Goal: Information Seeking & Learning: Learn about a topic

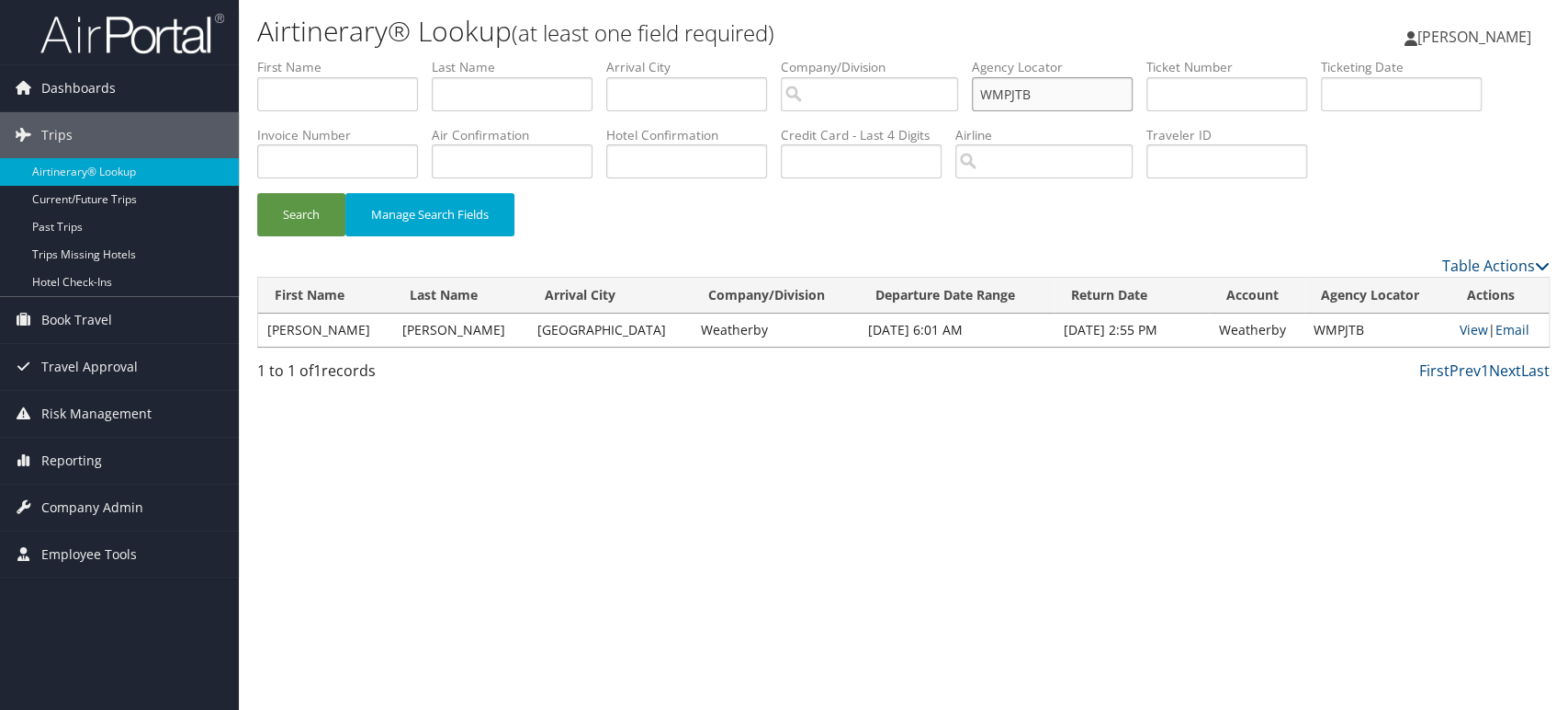
drag, startPoint x: 1066, startPoint y: 91, endPoint x: 644, endPoint y: 115, distance: 422.7
click at [644, 58] on ul "First Name Last Name Departure City Arrival City Company/Division Airport/City …" at bounding box center [904, 58] width 1293 height 0
paste input "UOCFBZ"
type input "UOCFBZ"
click at [270, 224] on button "Search" at bounding box center [301, 215] width 88 height 44
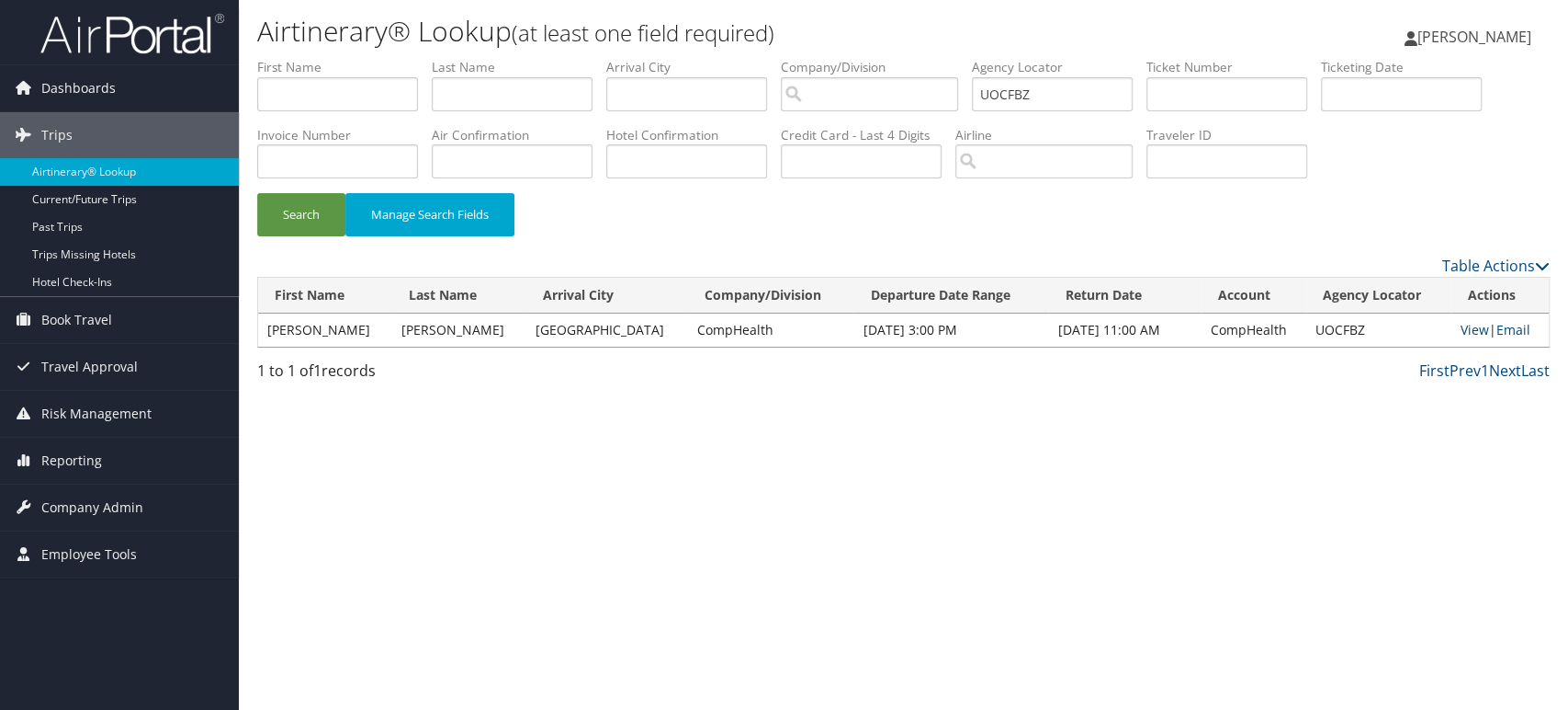
click at [1452, 328] on td "View | Email" at bounding box center [1500, 329] width 97 height 33
click at [1461, 334] on link "View" at bounding box center [1475, 329] width 28 height 17
click at [97, 461] on span "Reporting" at bounding box center [72, 460] width 61 height 46
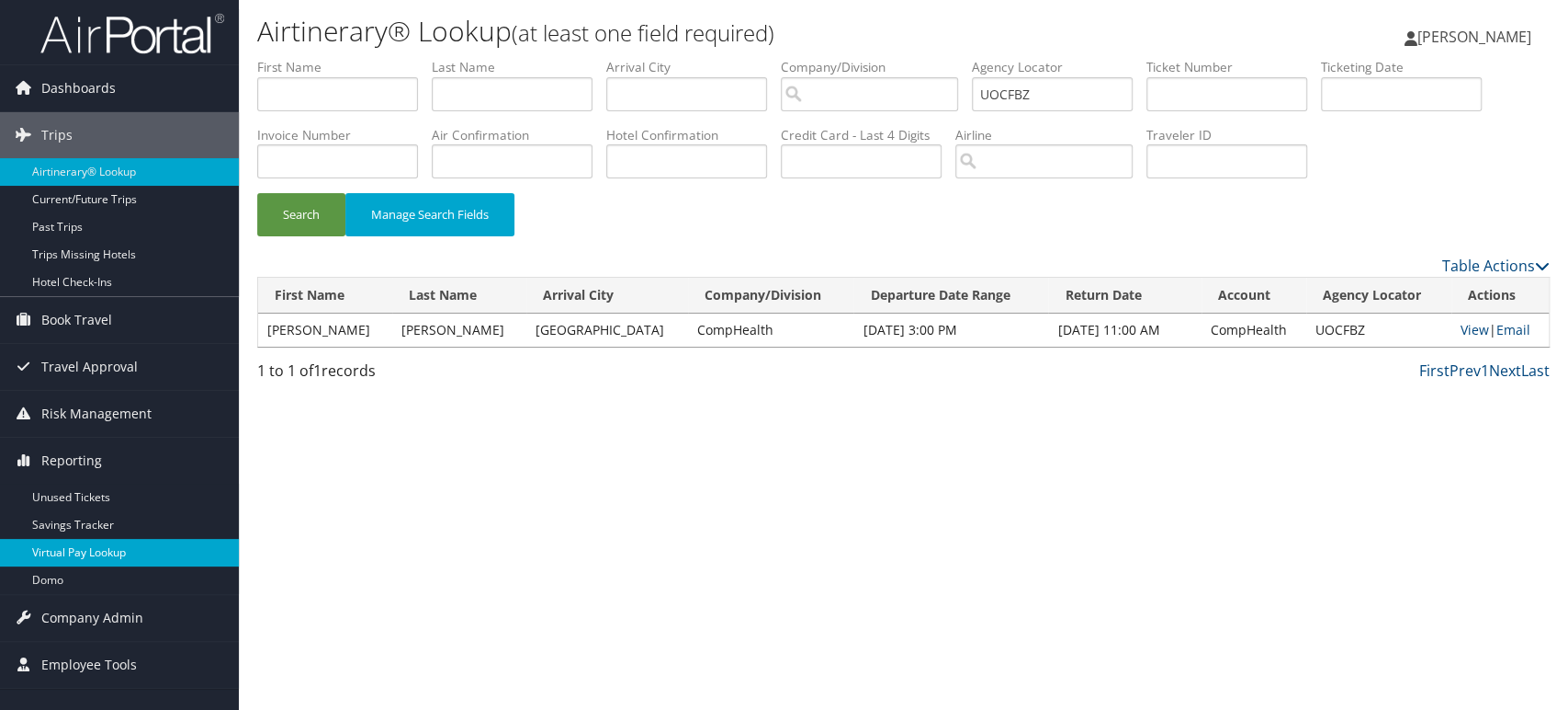
click at [92, 541] on link "Virtual Pay Lookup" at bounding box center [119, 552] width 238 height 27
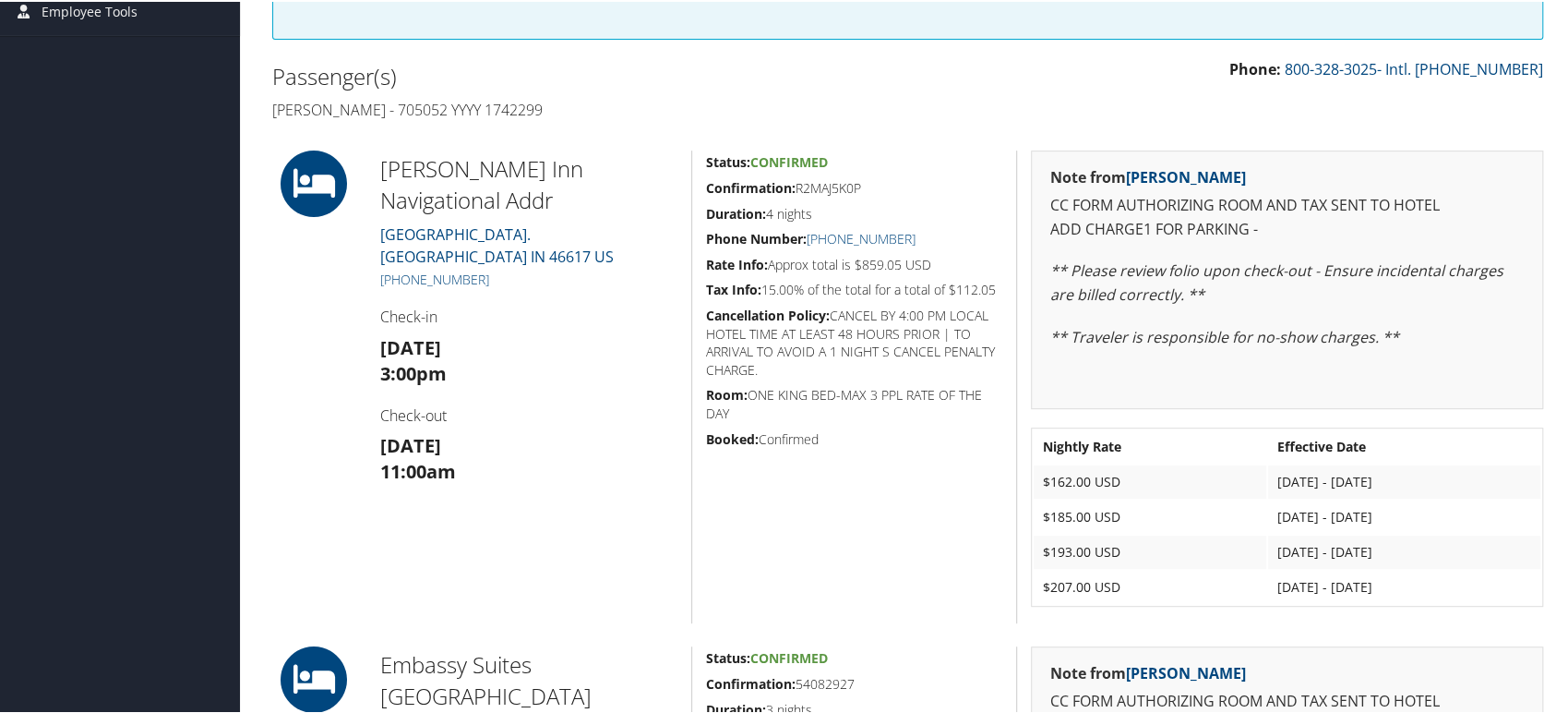
scroll to position [305, 0]
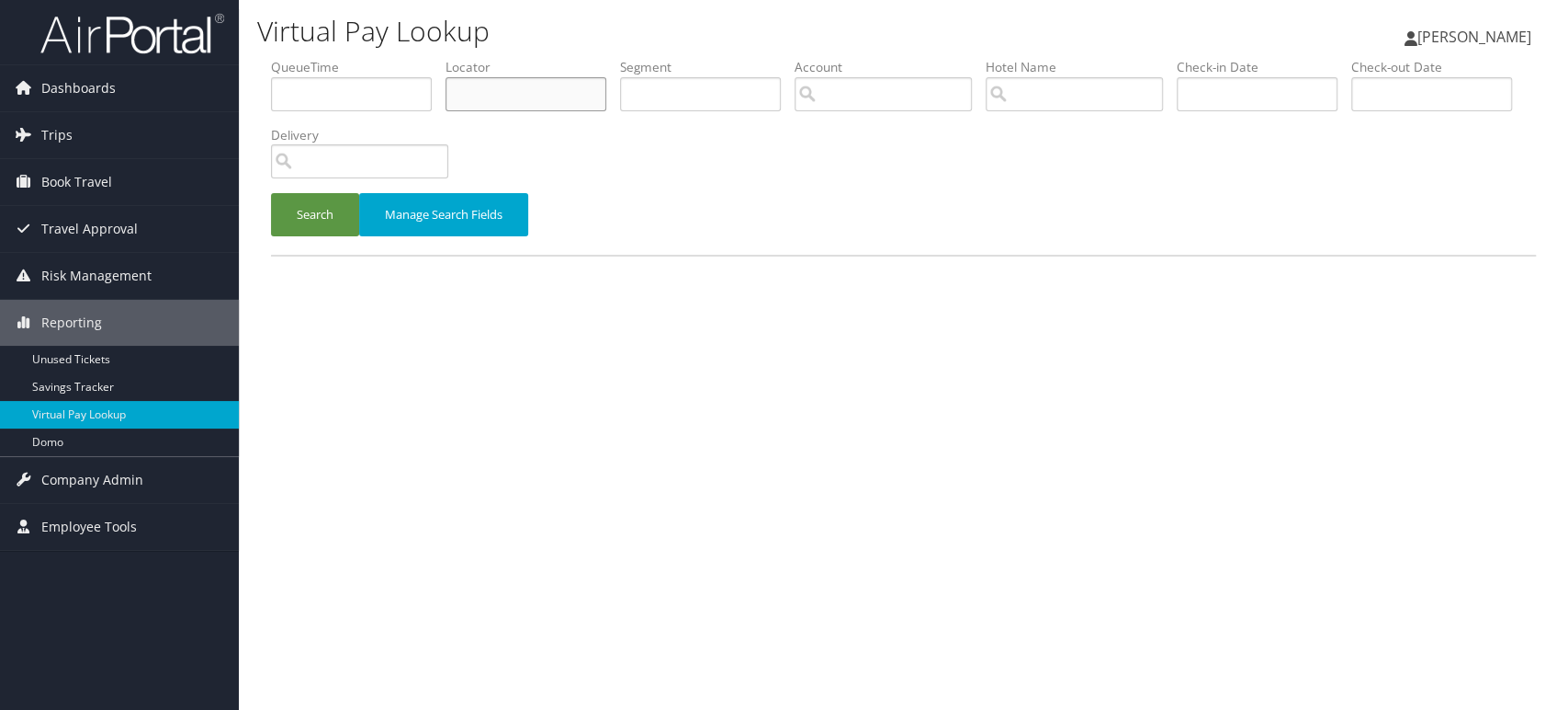
click at [470, 94] on input "text" at bounding box center [526, 95] width 161 height 34
paste input "UOCFBZ"
type input "UOCFBZ"
click at [310, 205] on button "Search" at bounding box center [314, 215] width 88 height 44
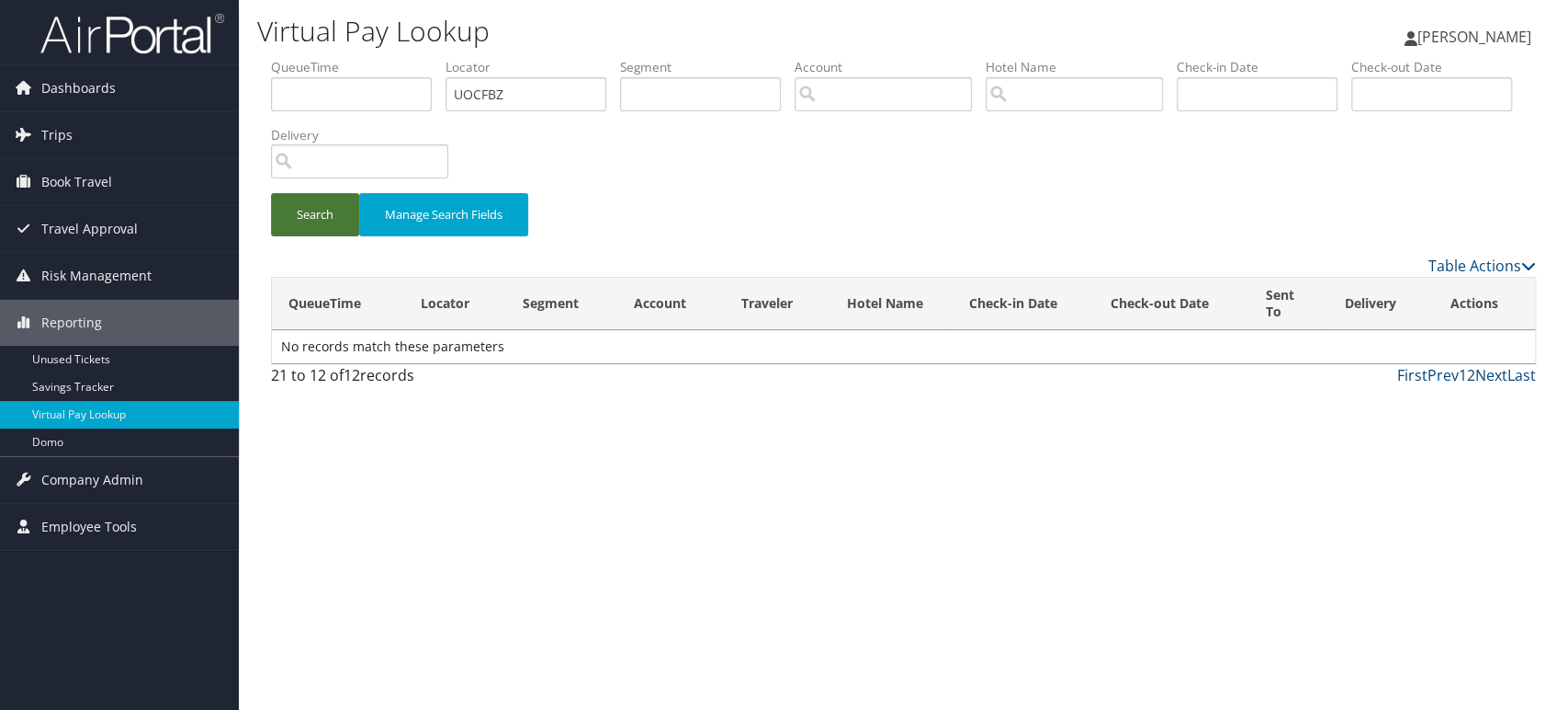
click at [309, 219] on button "Search" at bounding box center [314, 215] width 88 height 44
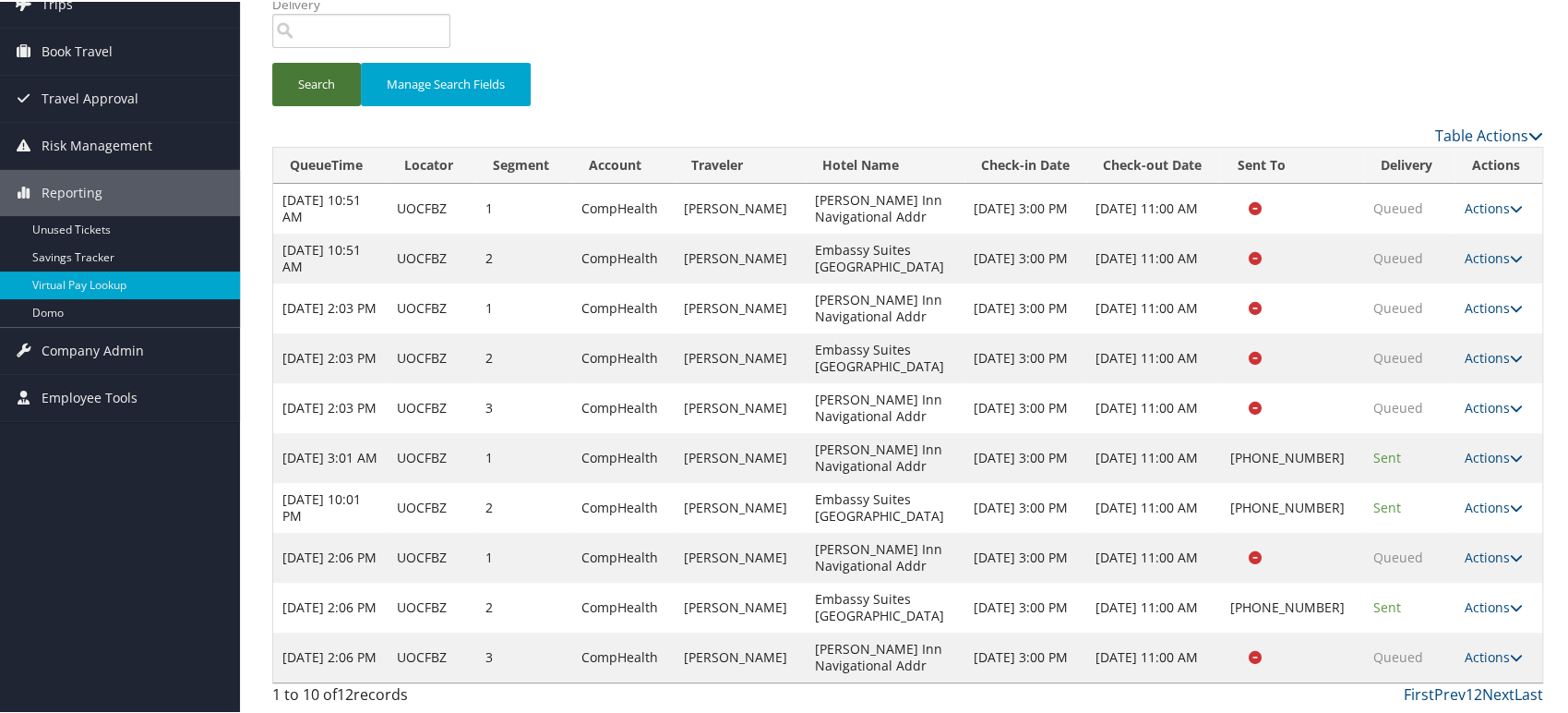
scroll to position [248, 0]
click at [1472, 646] on link "Actions" at bounding box center [1492, 655] width 58 height 17
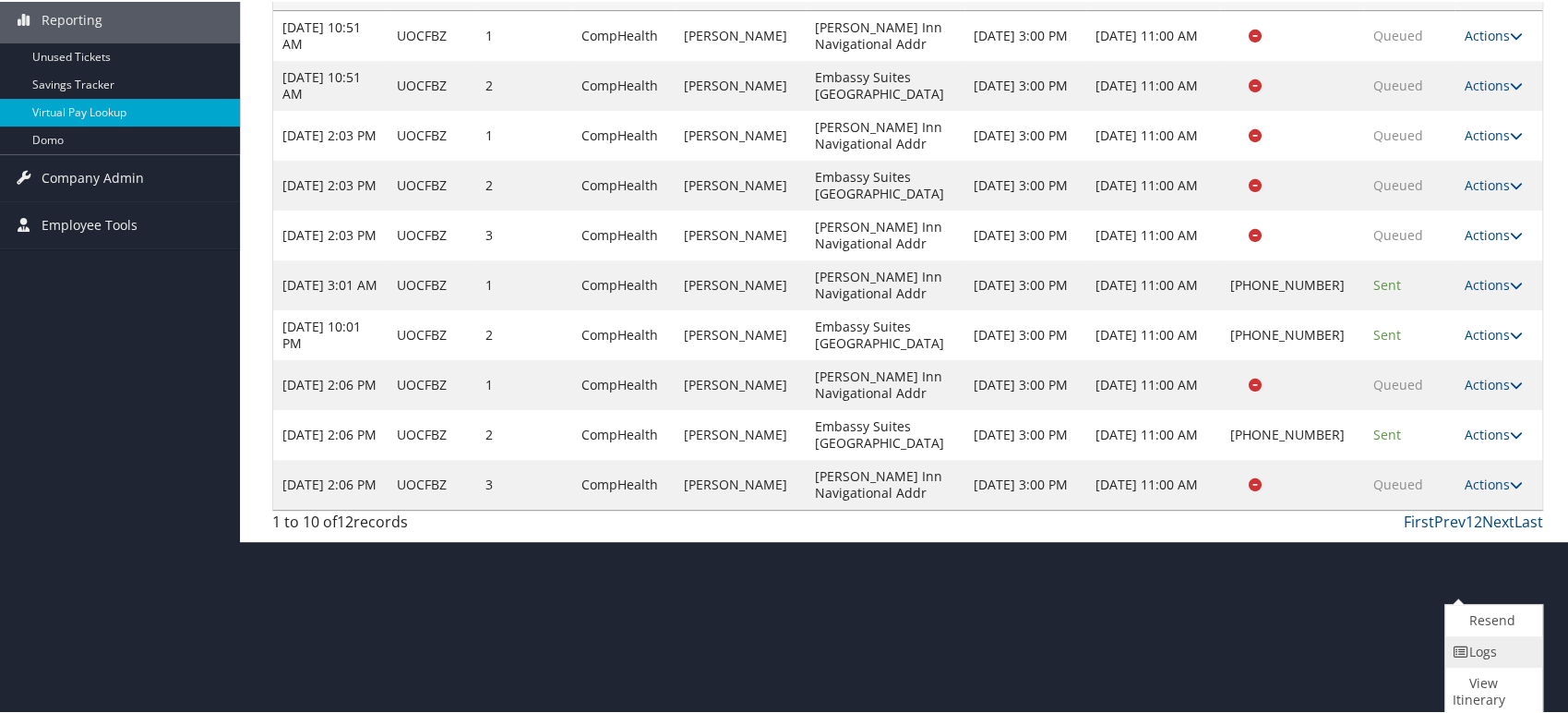
click at [1486, 650] on link "Logs" at bounding box center [1490, 649] width 92 height 31
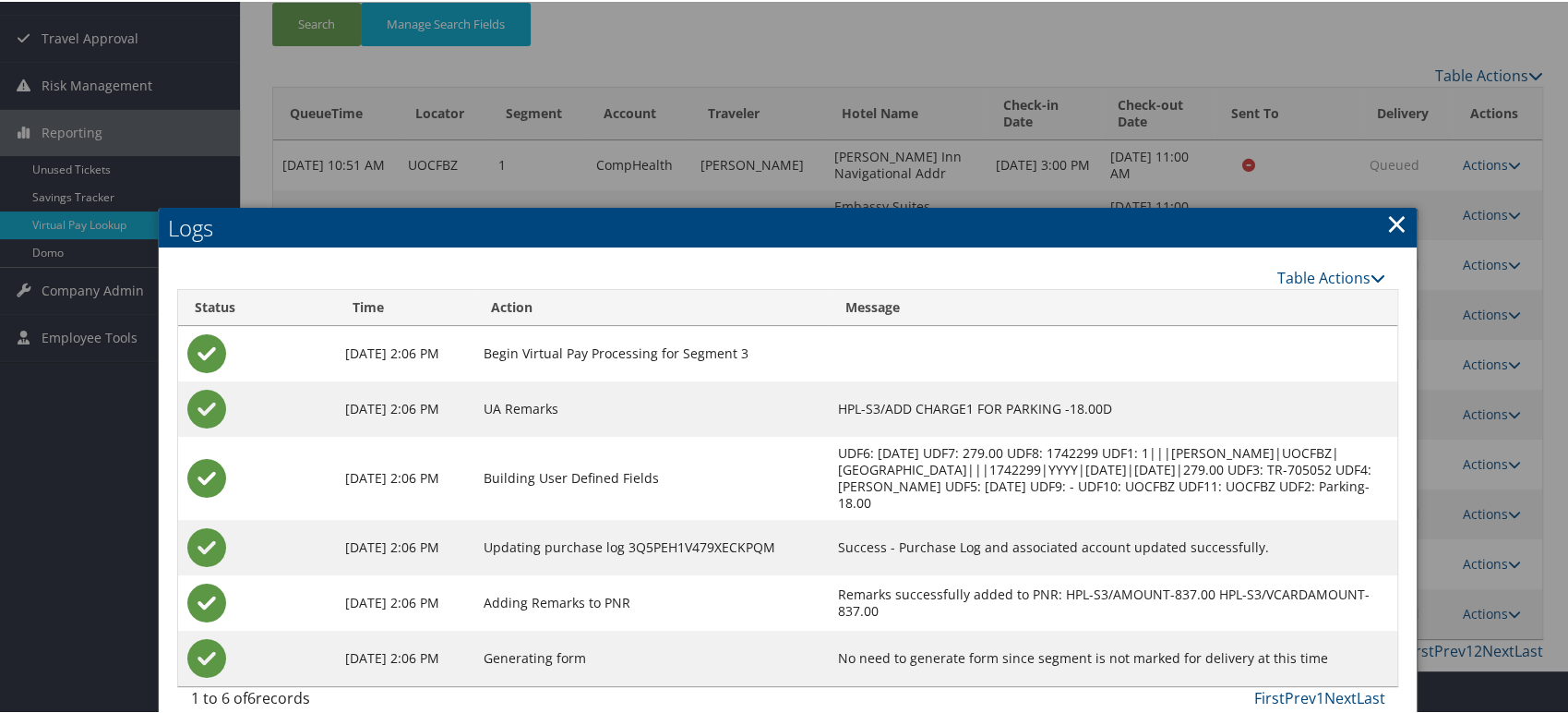
scroll to position [214, 0]
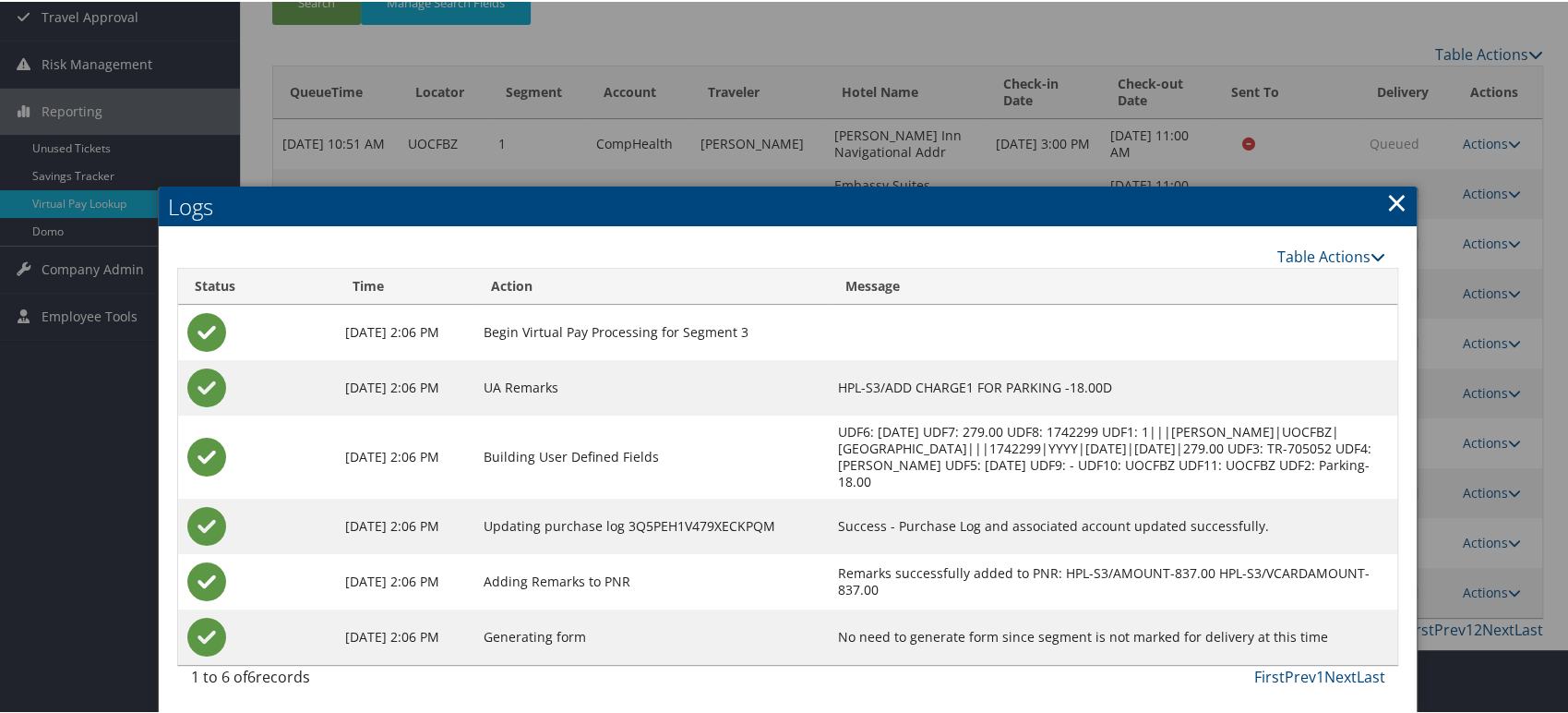
click at [1385, 206] on link "×" at bounding box center [1395, 200] width 21 height 37
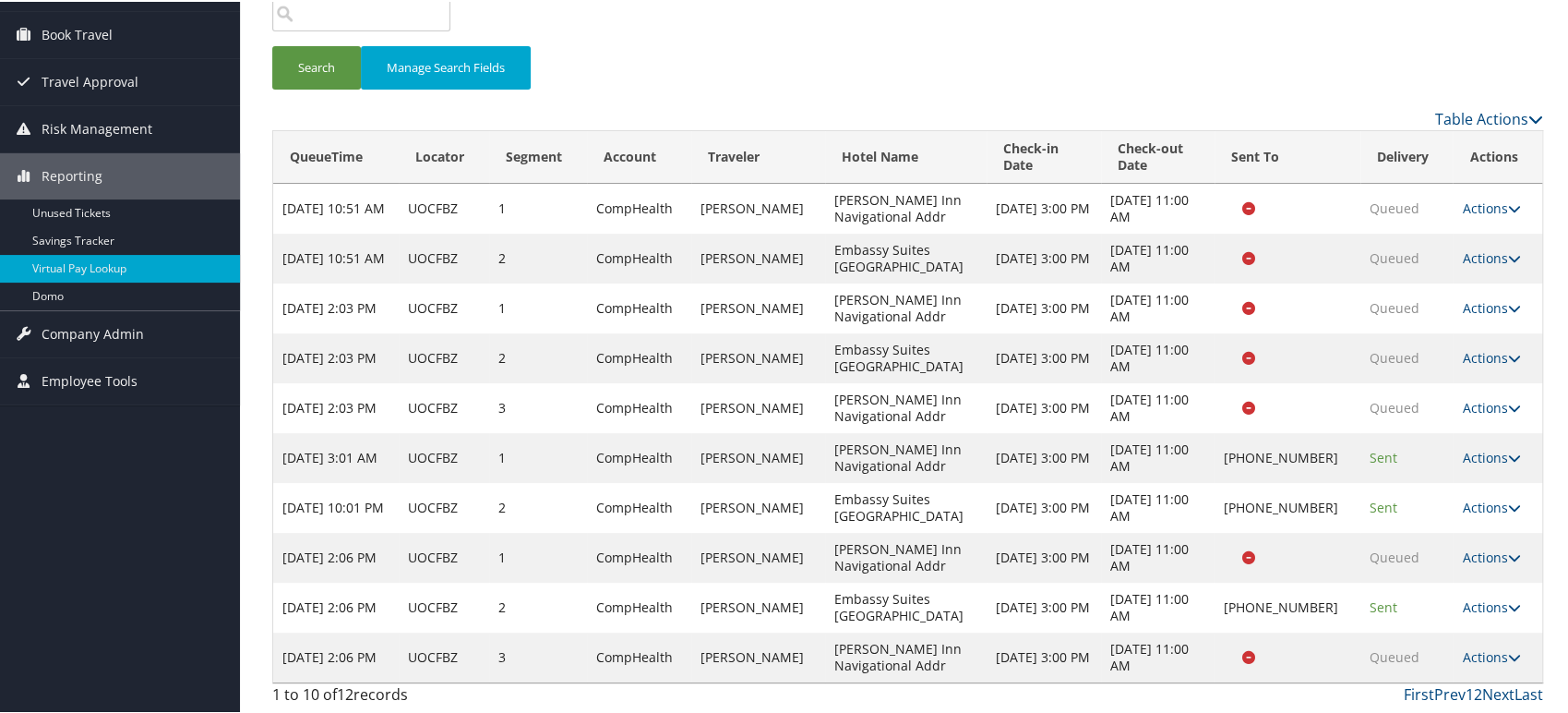
scroll to position [147, 0]
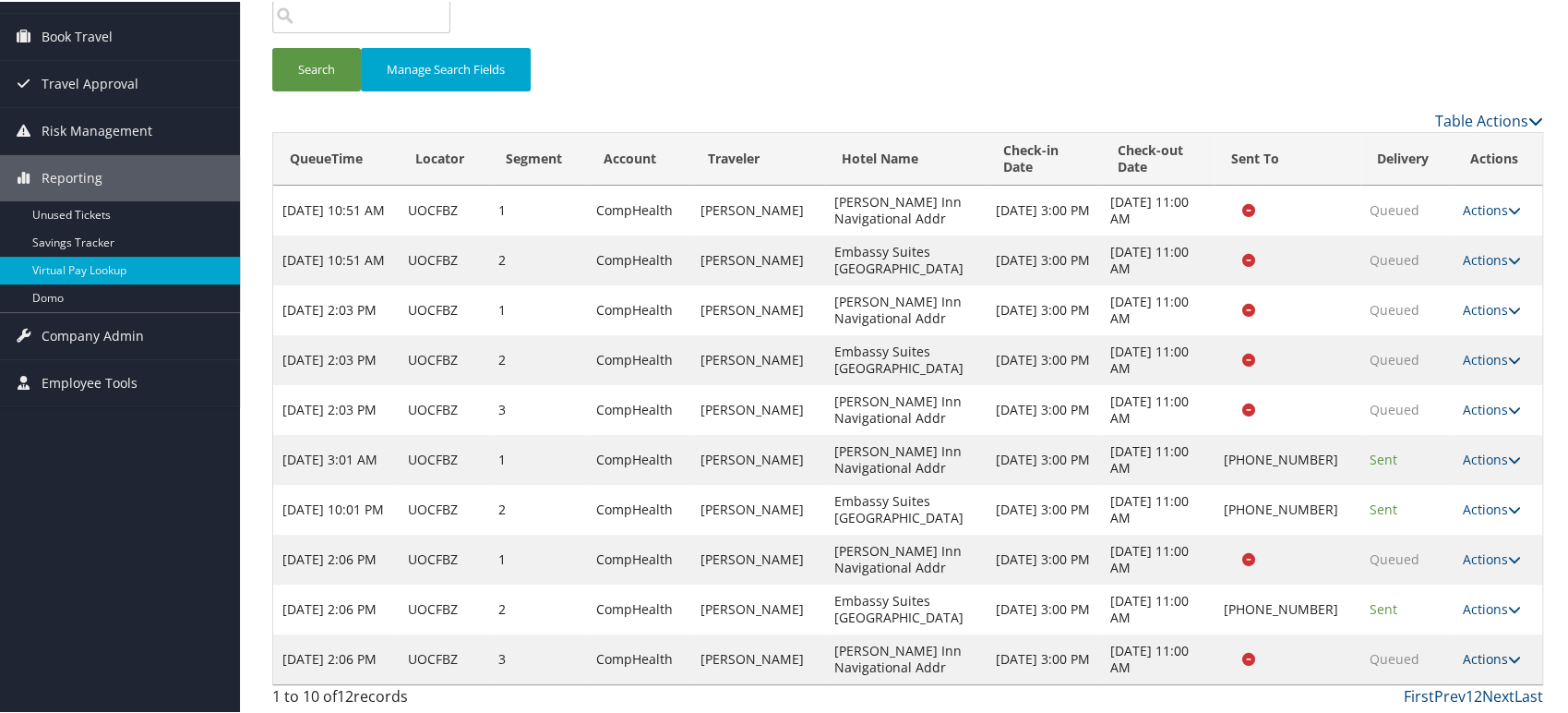
click at [1506, 659] on icon at bounding box center [1513, 657] width 13 height 13
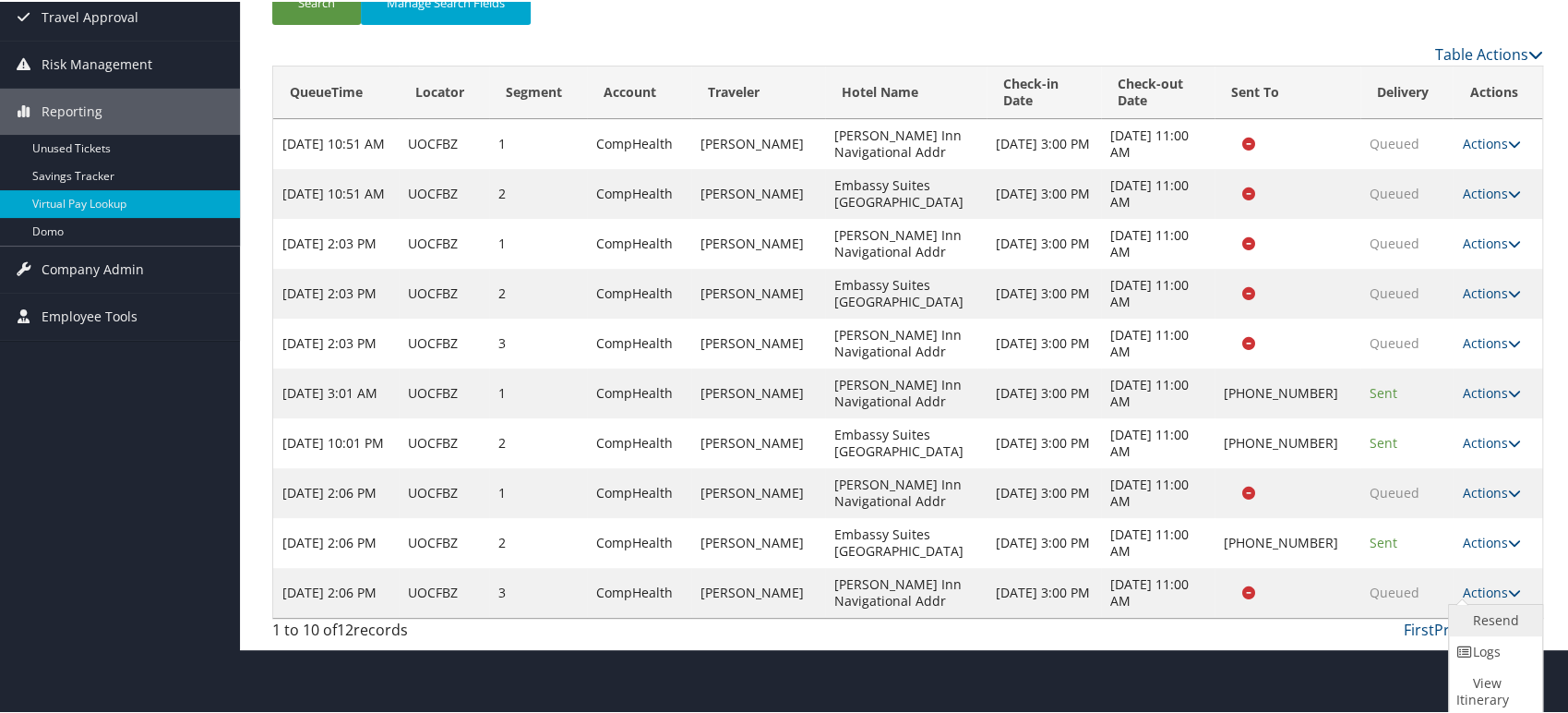
click at [1503, 627] on link "Resend" at bounding box center [1492, 618] width 88 height 31
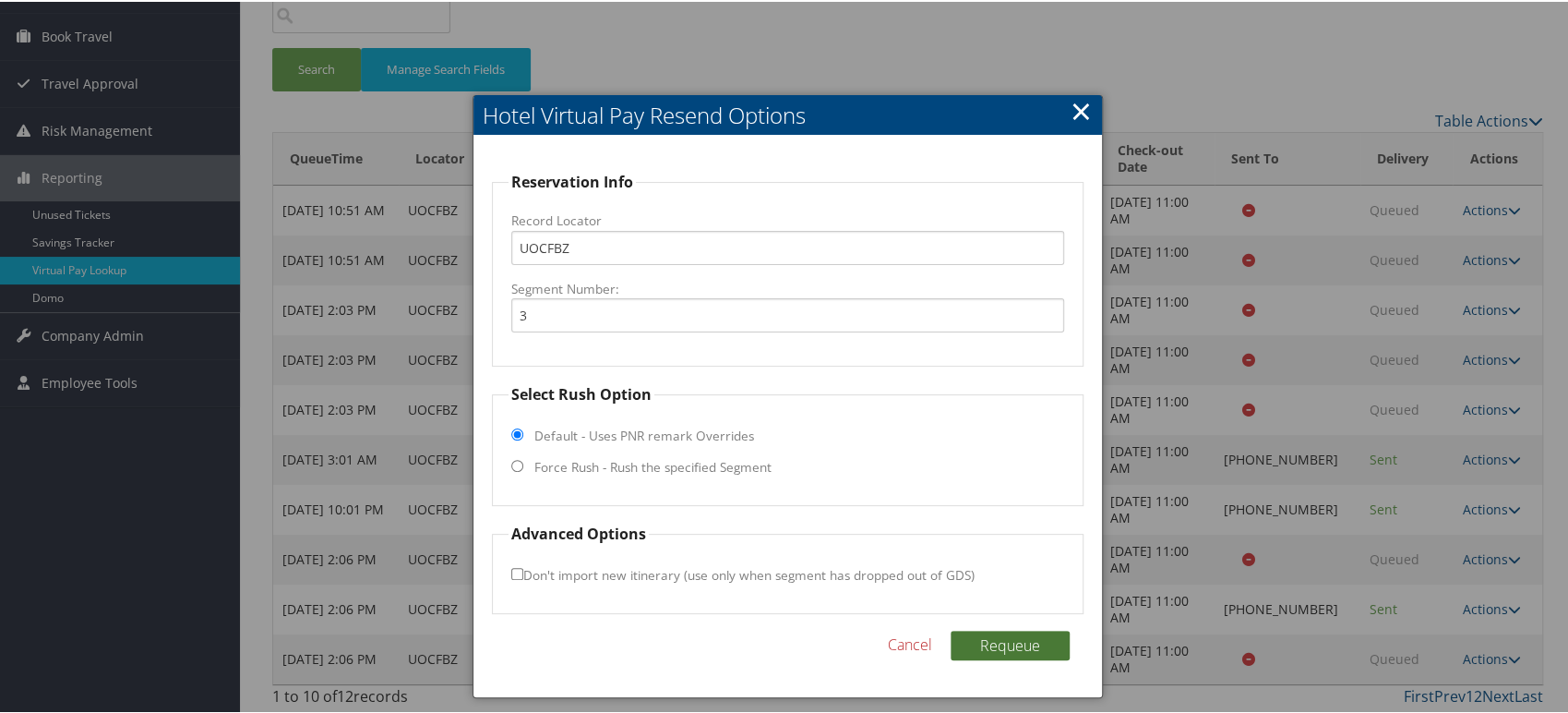
click at [999, 648] on button "Requeue" at bounding box center [1009, 643] width 119 height 29
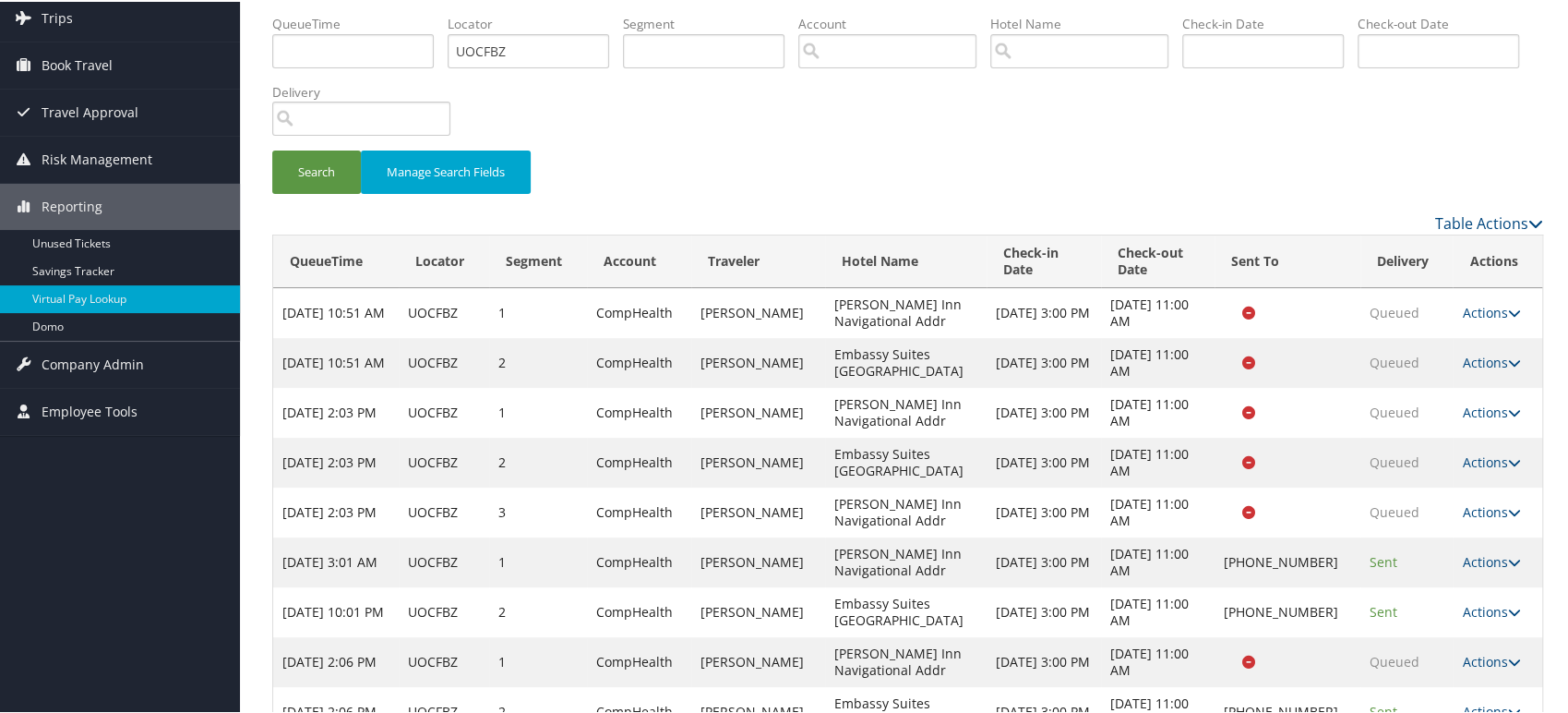
scroll to position [222, 0]
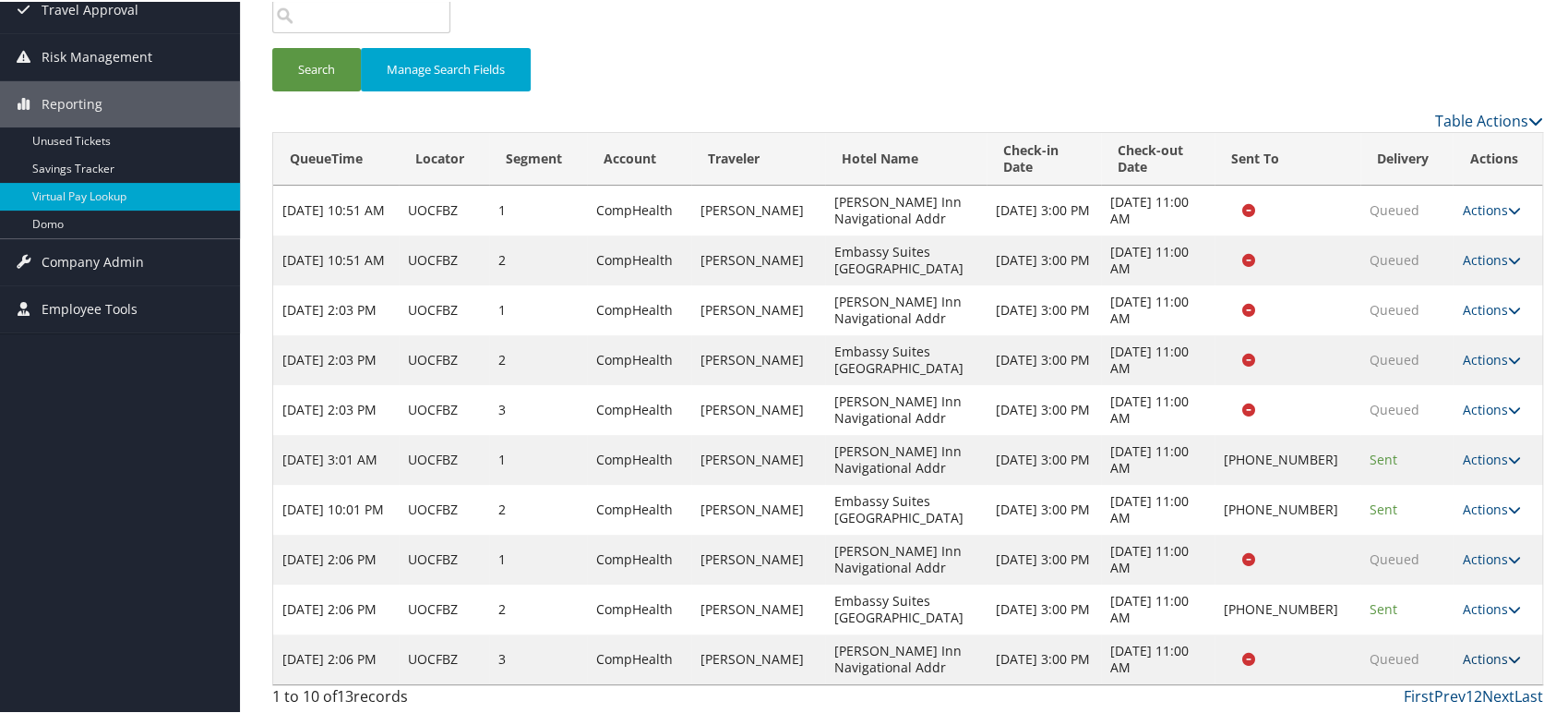
click at [1506, 654] on icon at bounding box center [1513, 657] width 13 height 13
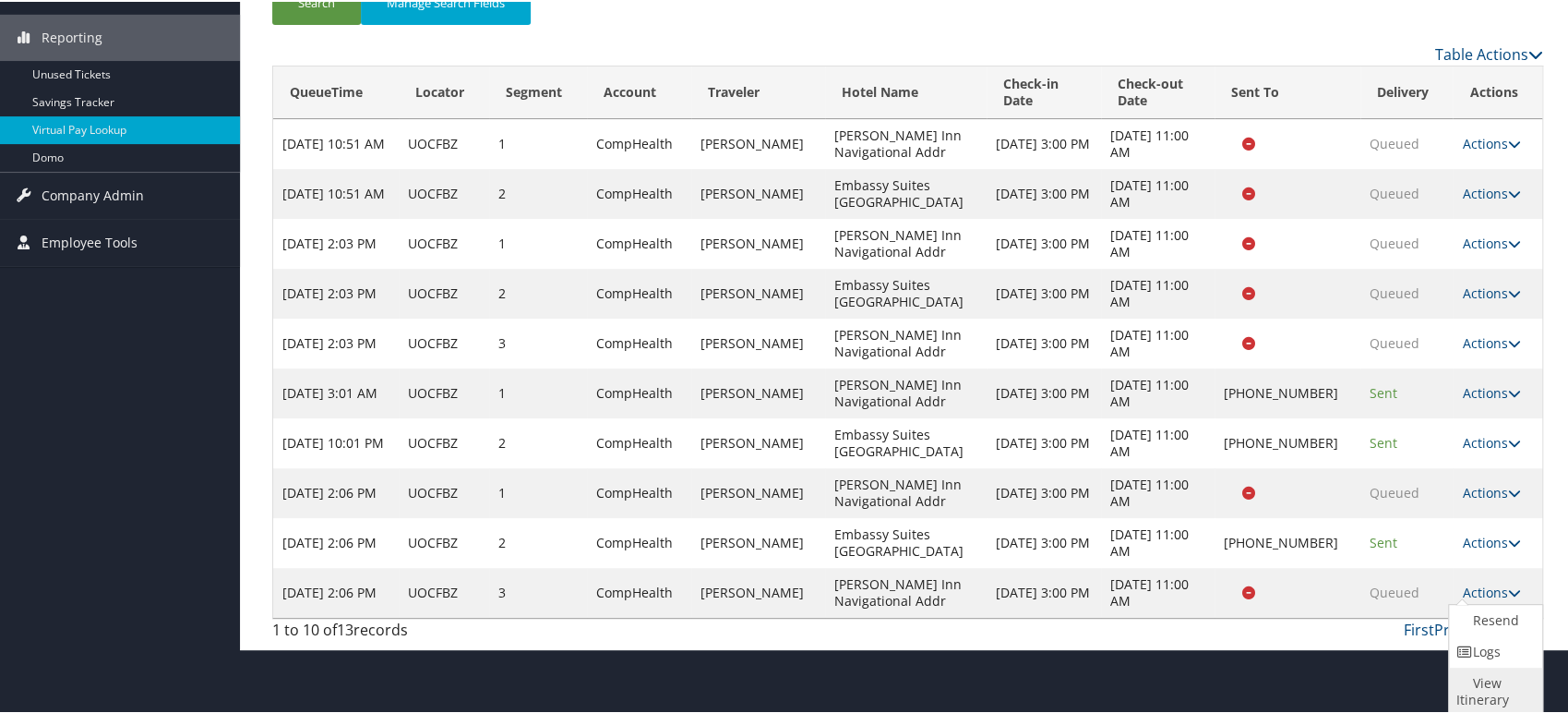
scroll to position [214, 0]
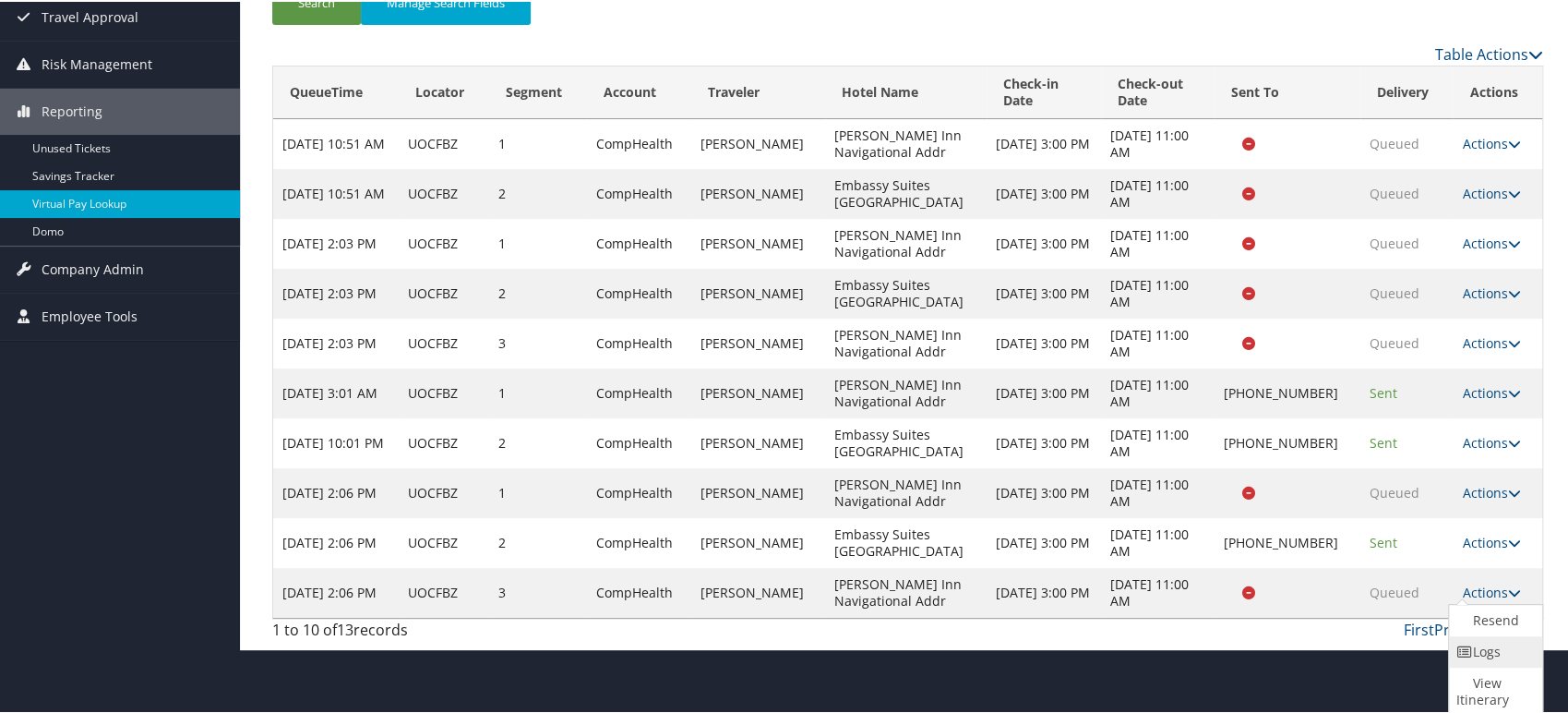
click at [1491, 649] on link "Logs" at bounding box center [1492, 649] width 88 height 31
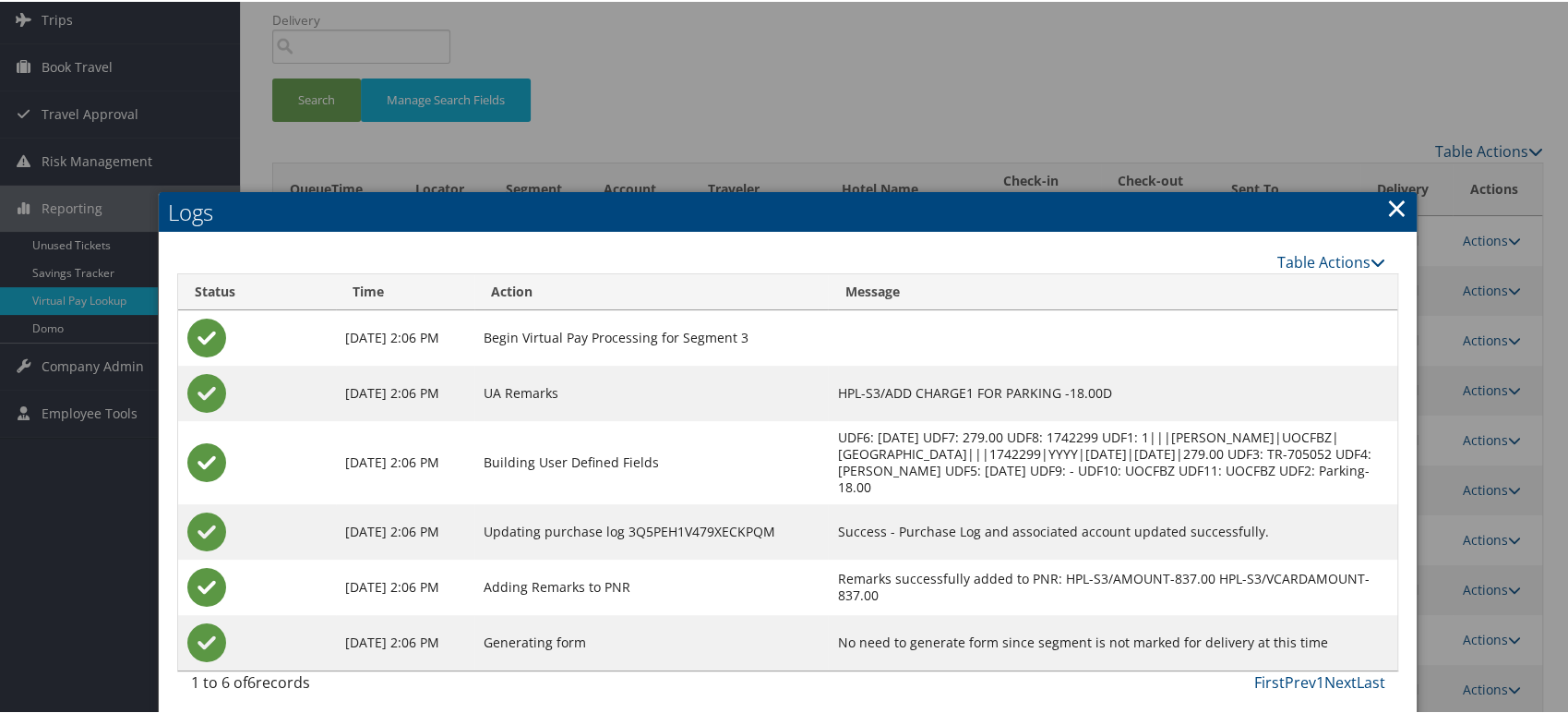
scroll to position [147, 0]
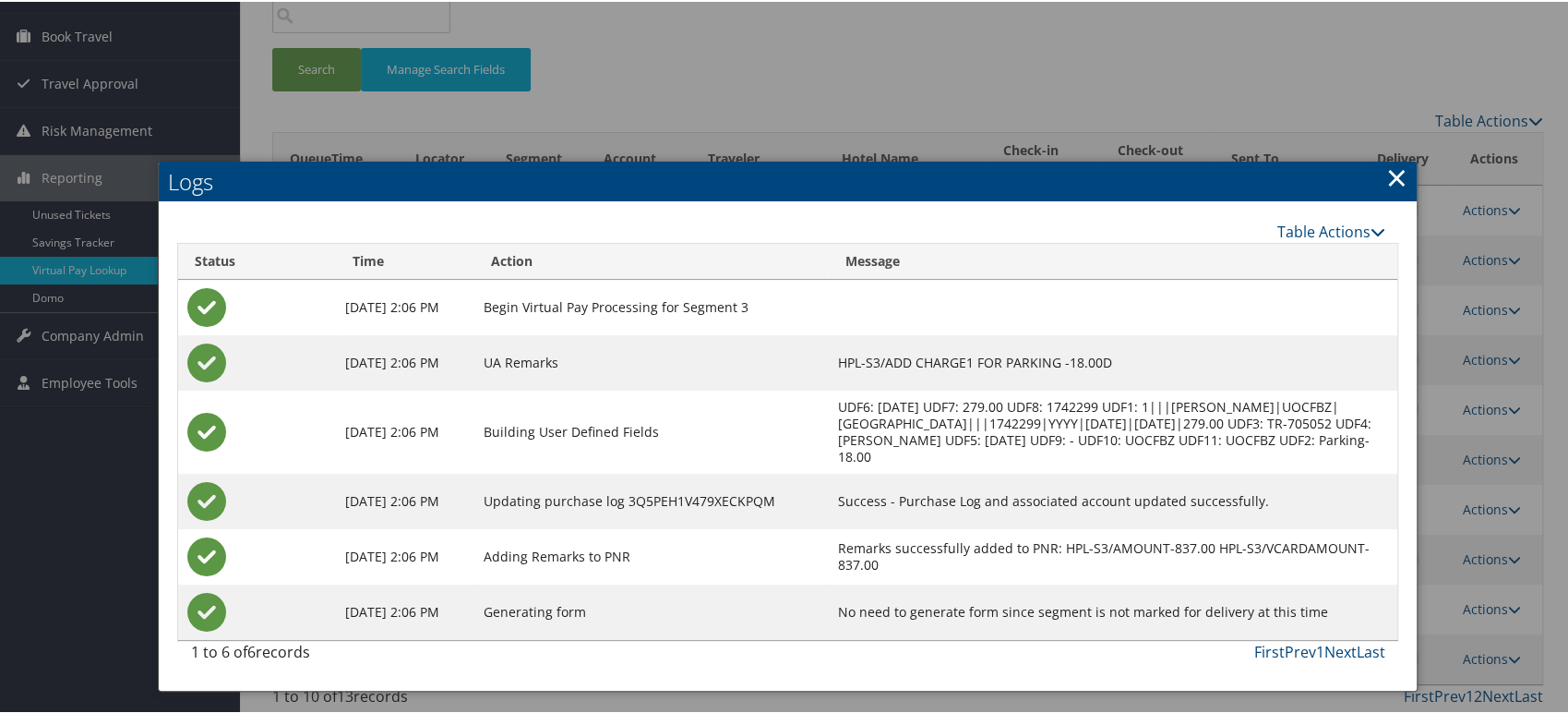
click at [1391, 176] on link "×" at bounding box center [1395, 175] width 21 height 37
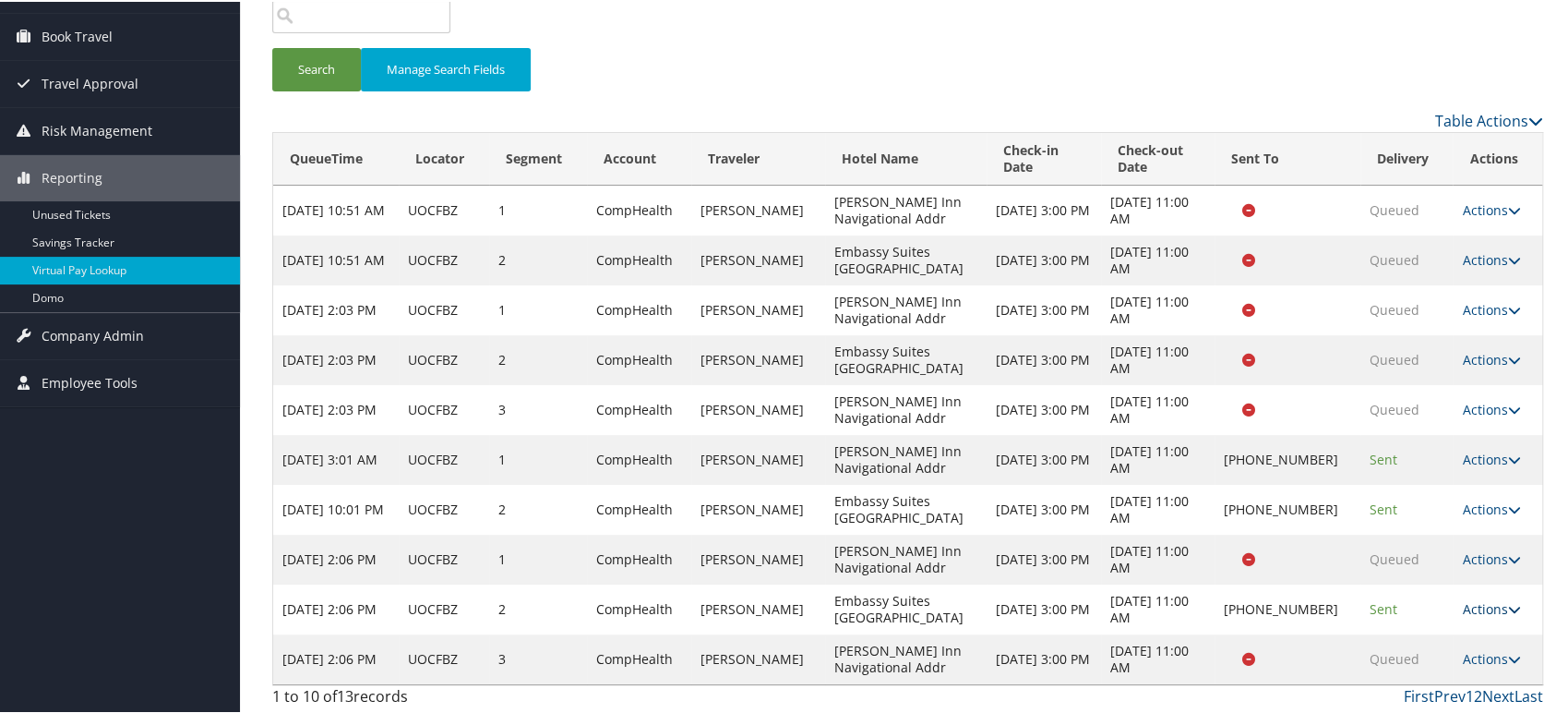
click at [1506, 601] on icon at bounding box center [1513, 607] width 13 height 13
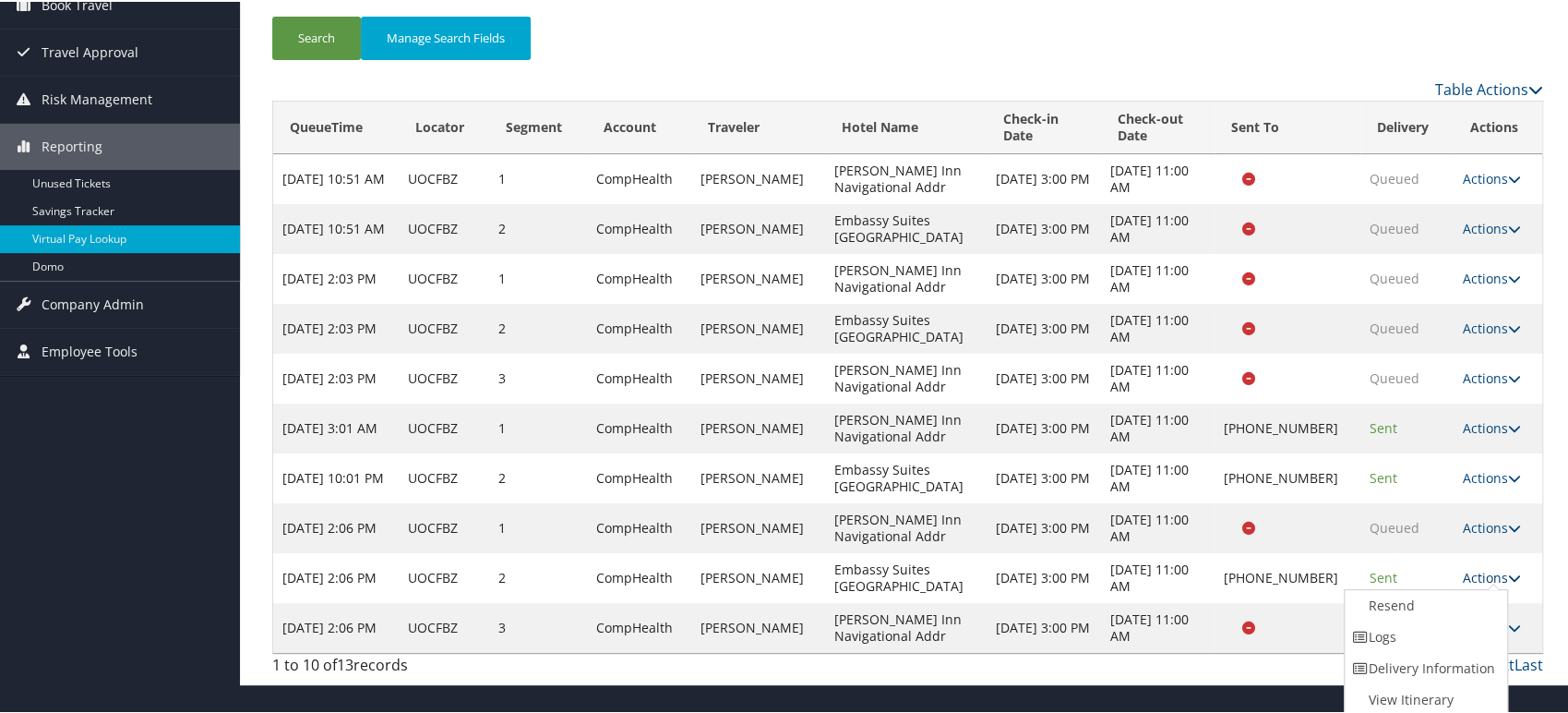
click at [1506, 575] on icon at bounding box center [1513, 576] width 13 height 13
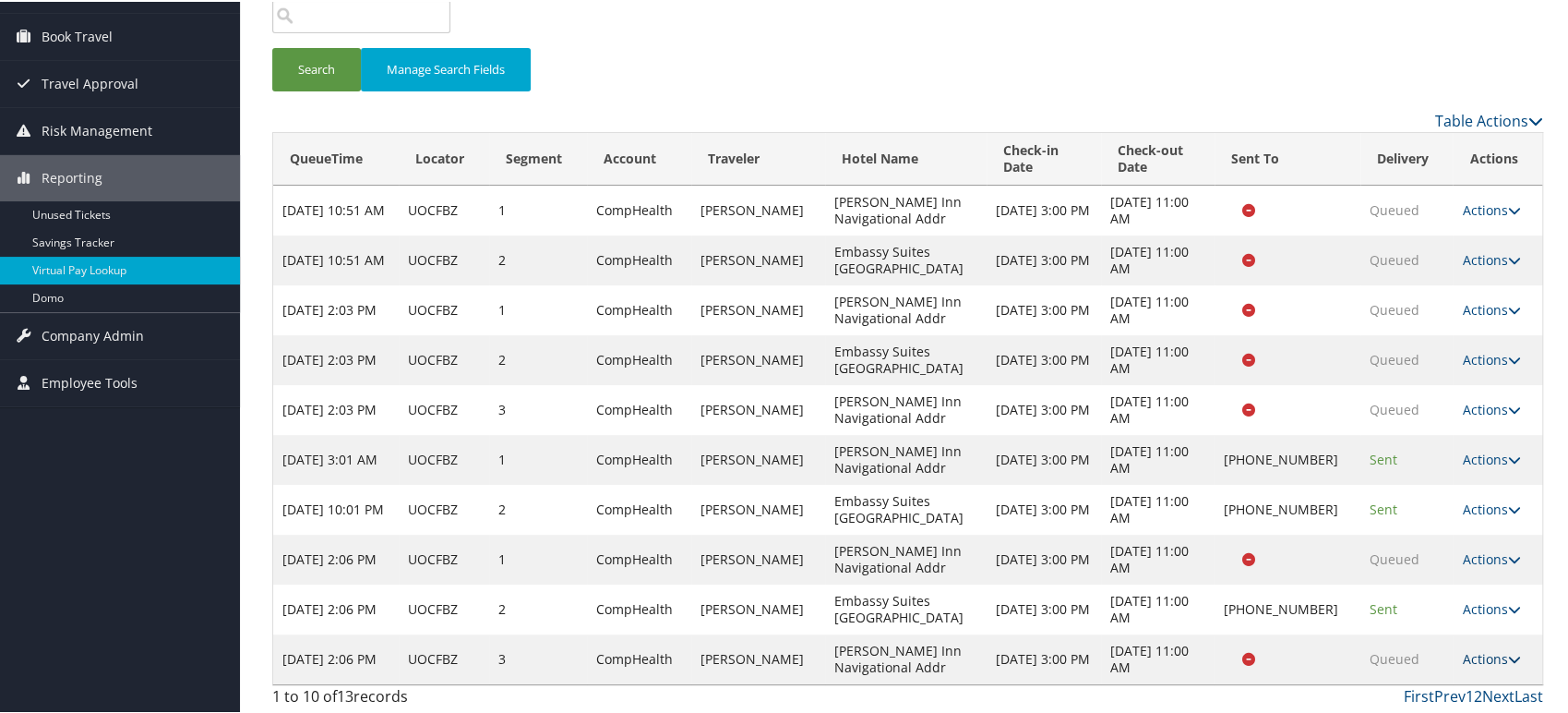
click at [1506, 655] on icon at bounding box center [1513, 657] width 13 height 13
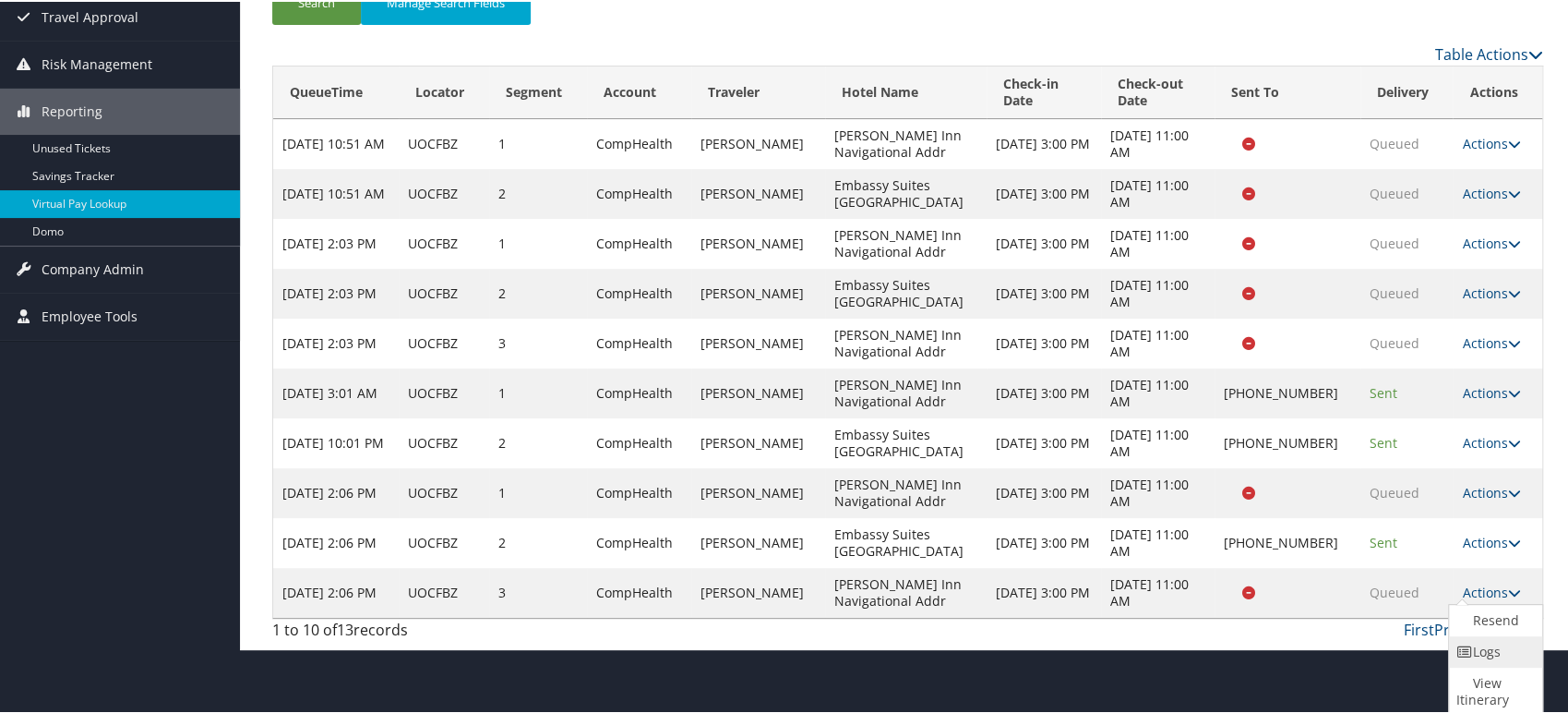
click at [1499, 648] on link "Logs" at bounding box center [1492, 649] width 88 height 31
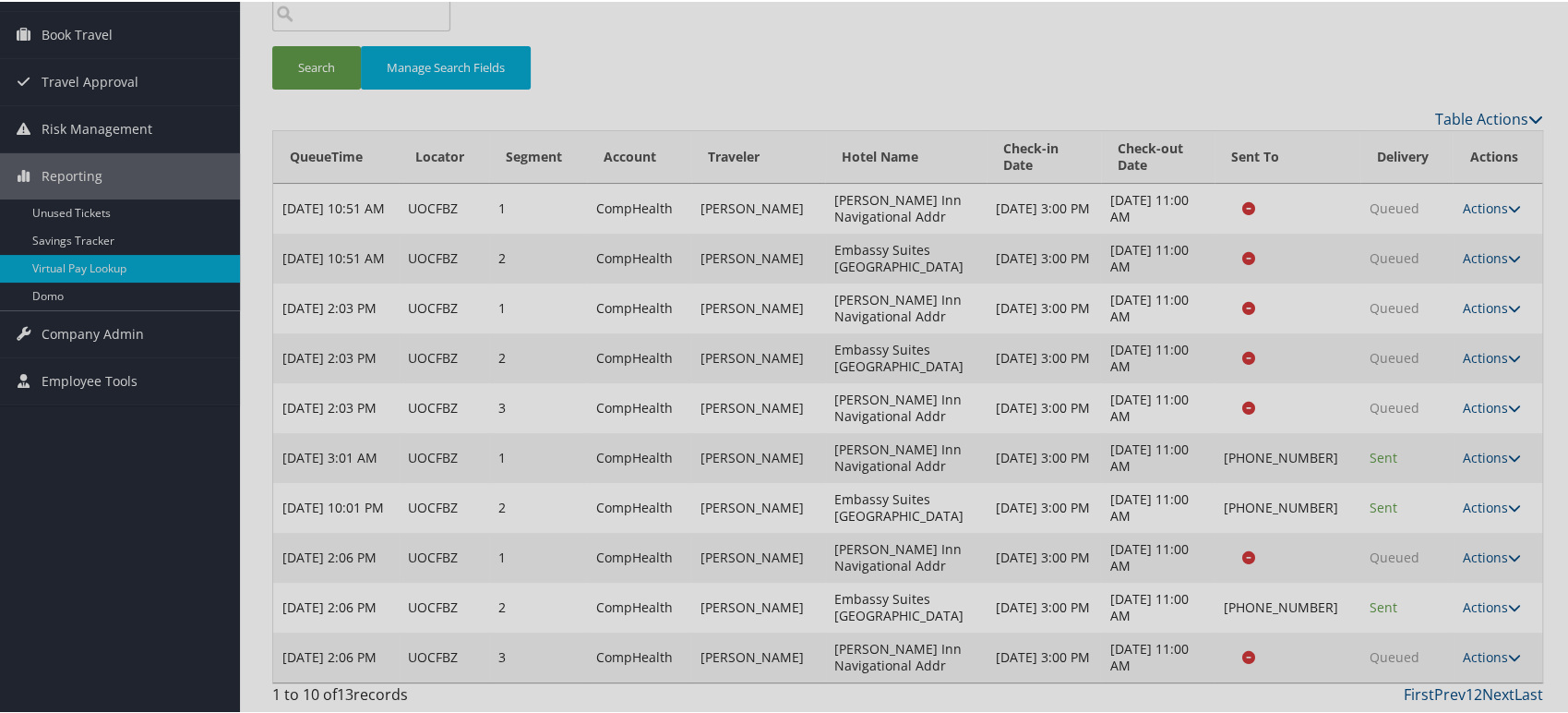
scroll to position [147, 0]
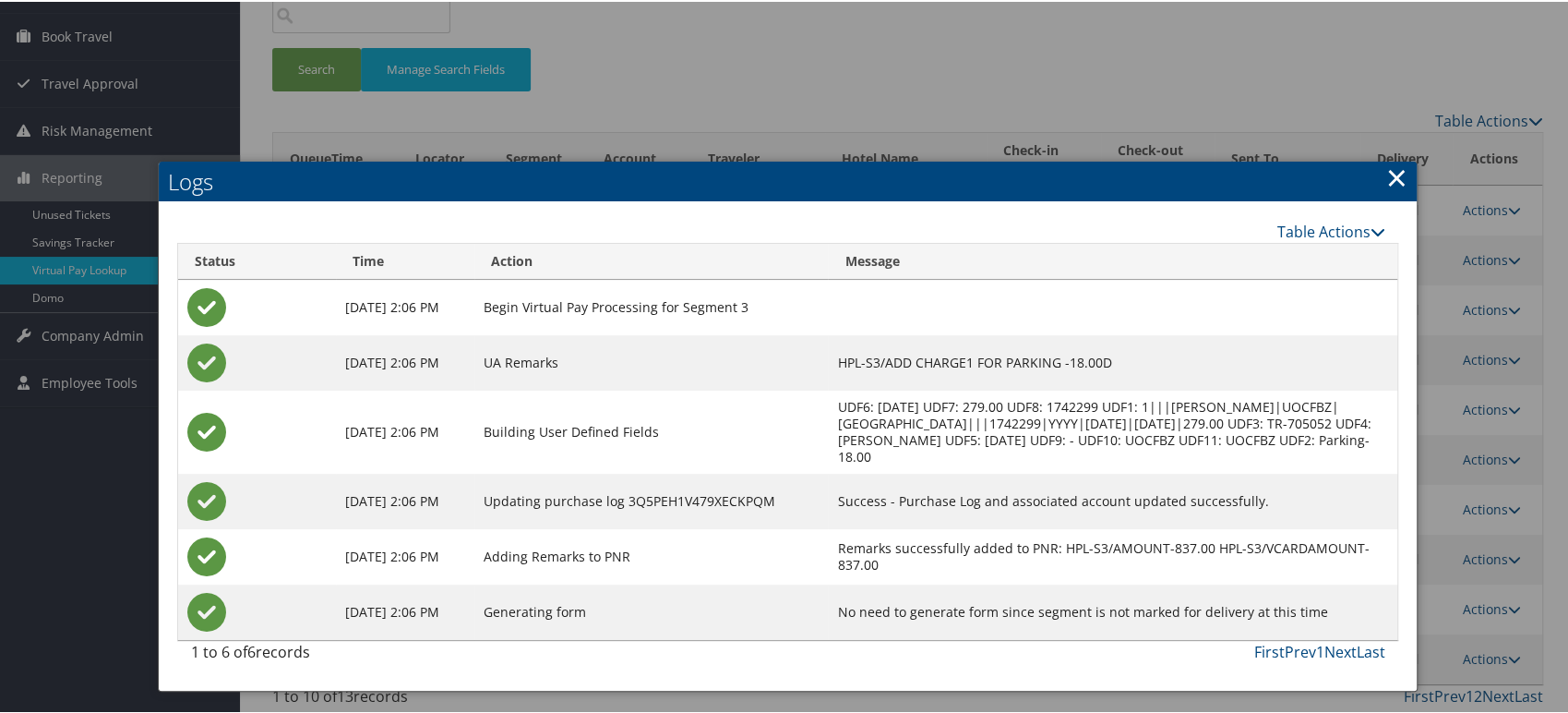
drag, startPoint x: 1392, startPoint y: 178, endPoint x: 1399, endPoint y: 221, distance: 43.6
click at [1392, 178] on link "×" at bounding box center [1395, 175] width 21 height 37
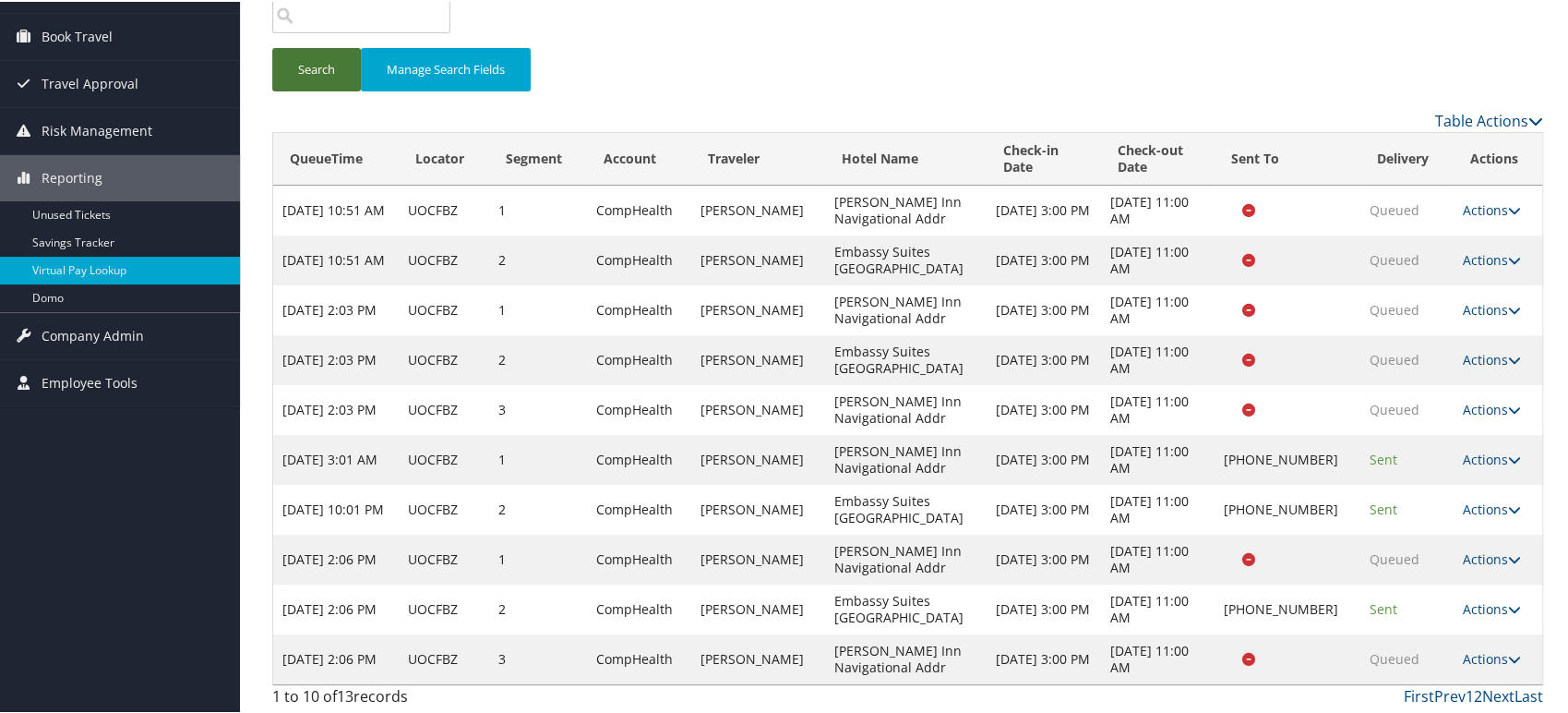
click at [305, 76] on button "Search" at bounding box center [316, 68] width 88 height 44
click at [1506, 655] on icon at bounding box center [1513, 657] width 13 height 13
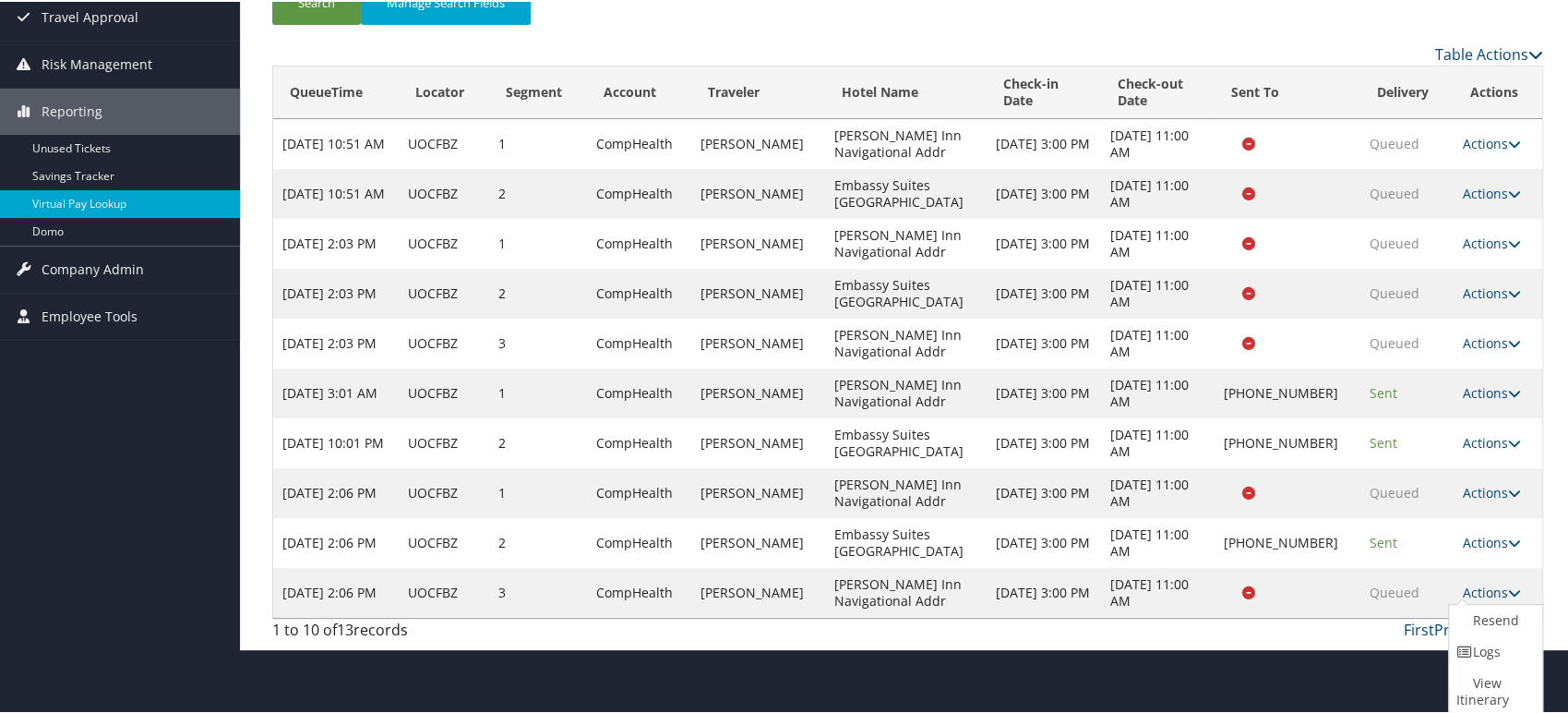
scroll to position [0, 0]
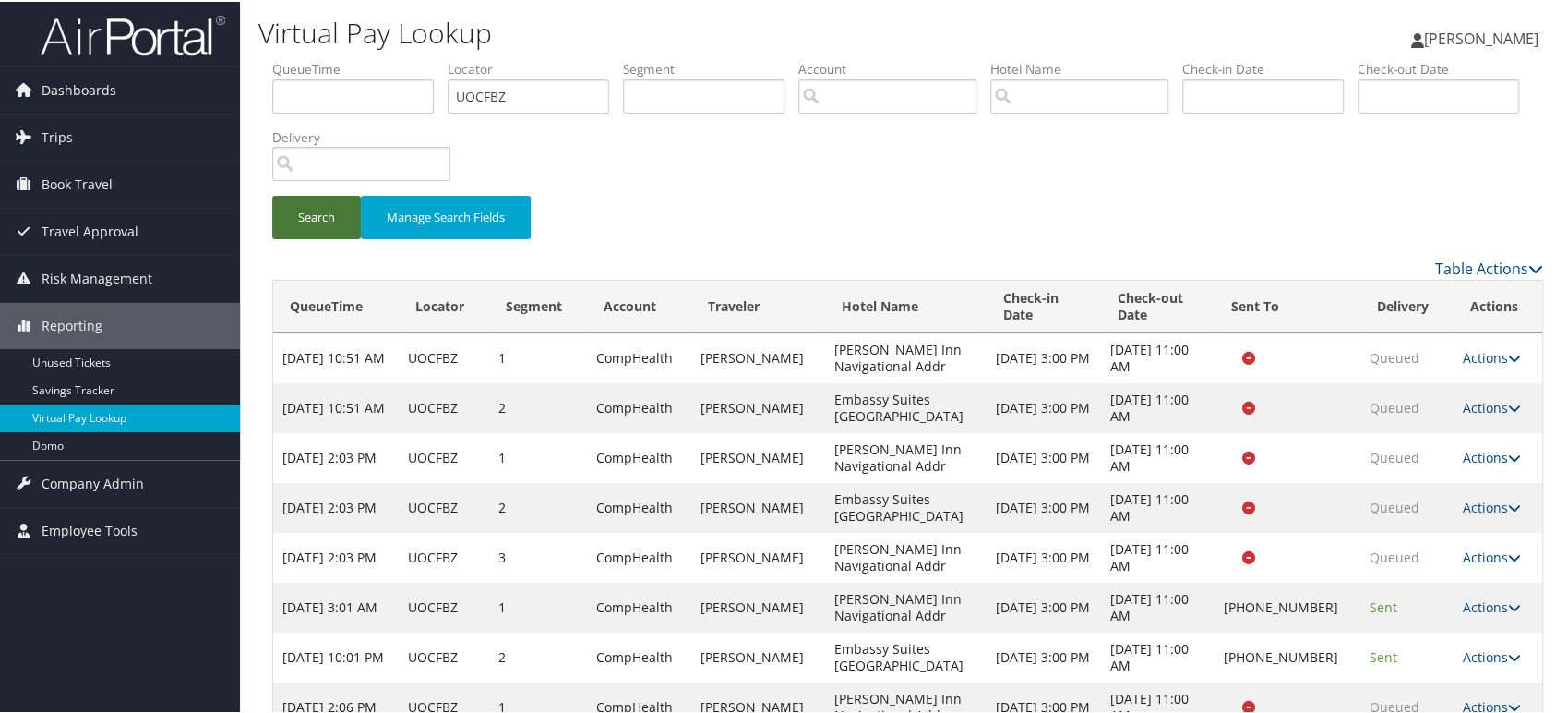
click at [300, 228] on button "Search" at bounding box center [316, 216] width 88 height 44
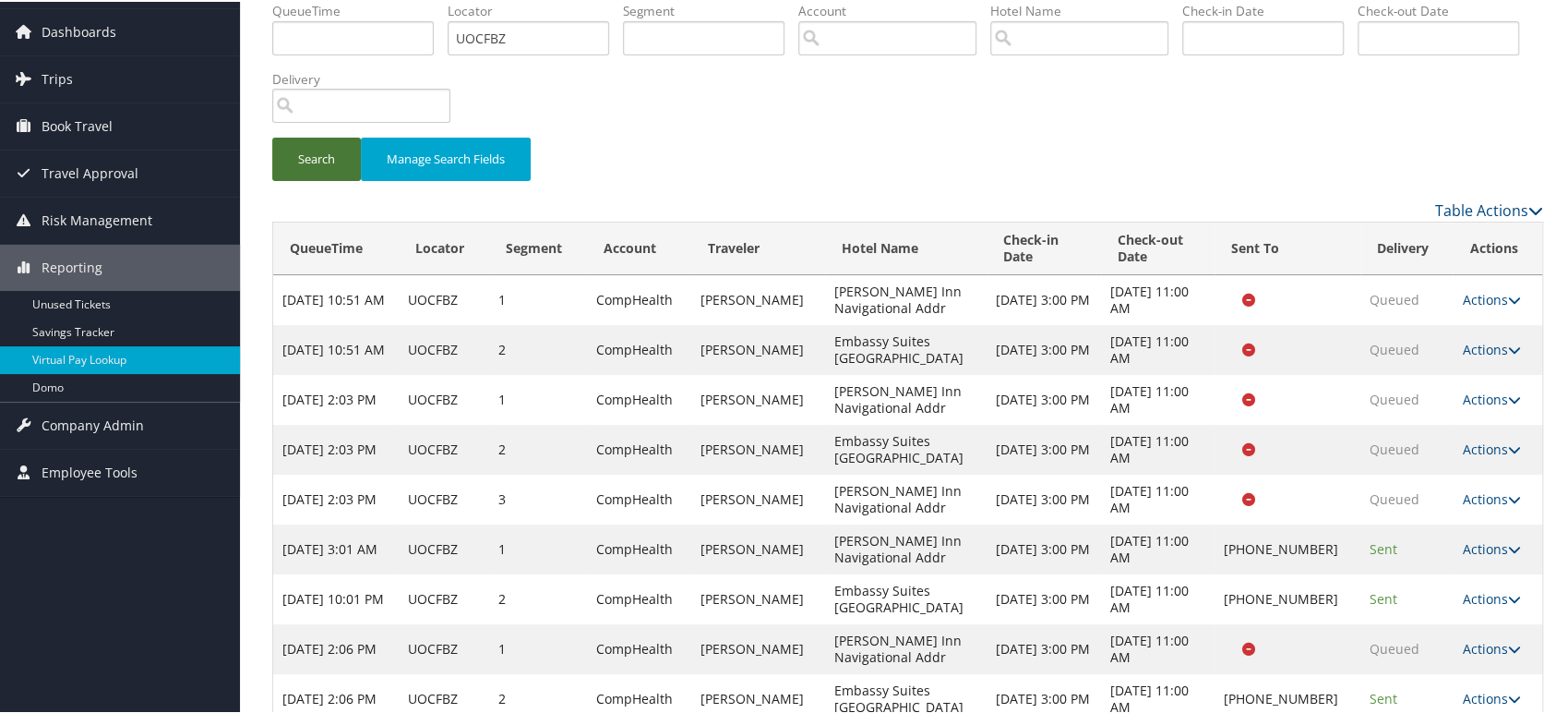
scroll to position [147, 0]
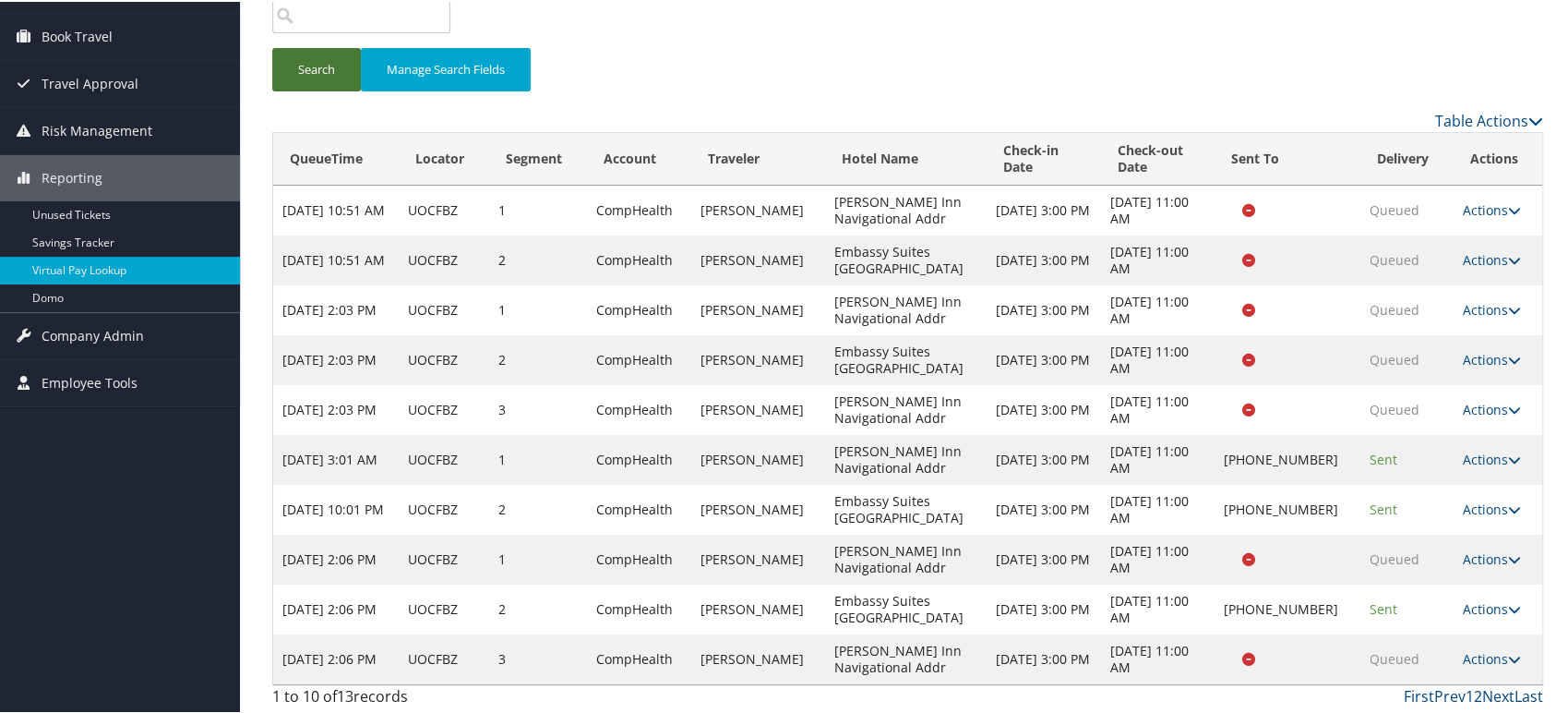
click at [336, 65] on button "Search" at bounding box center [316, 68] width 88 height 44
click at [1506, 651] on icon at bounding box center [1513, 657] width 13 height 13
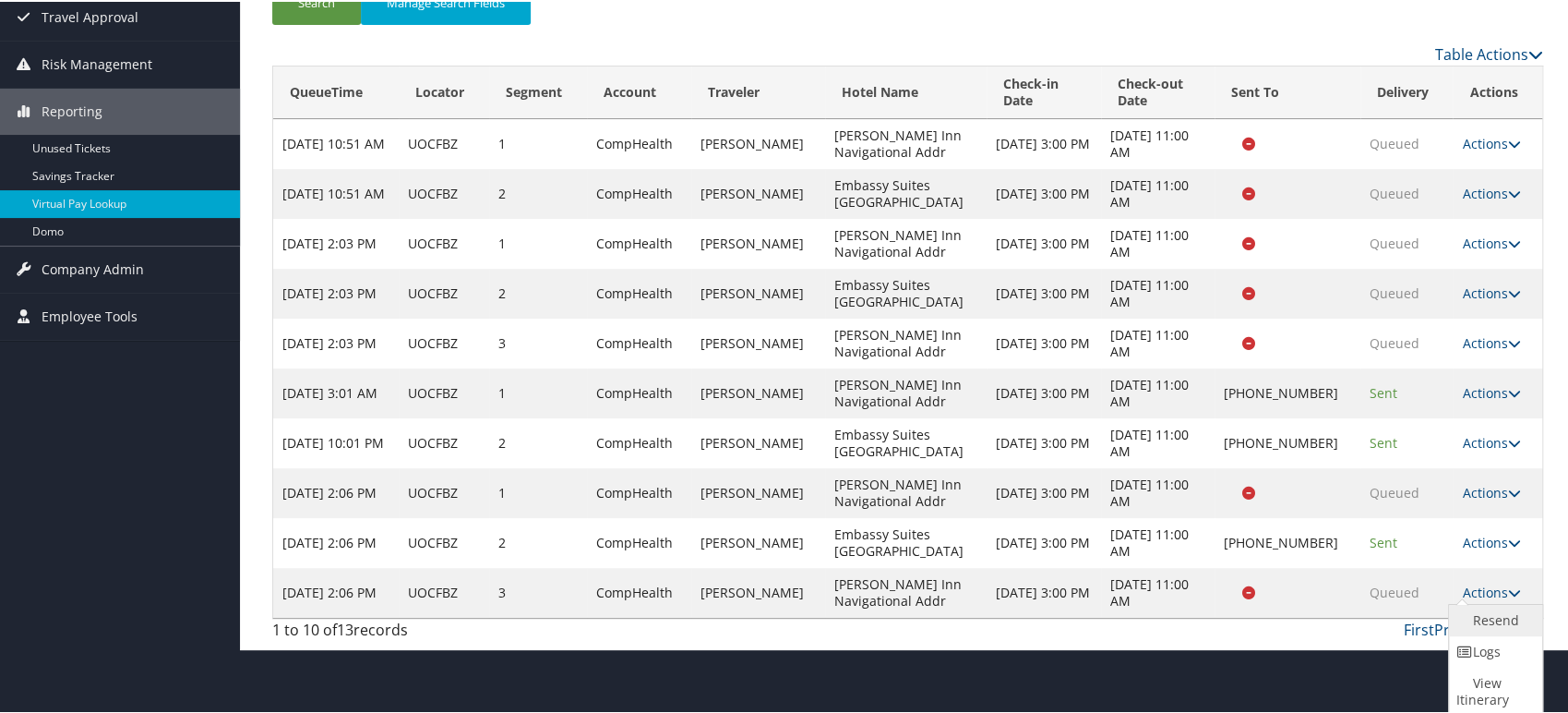
click at [1506, 616] on link "Resend" at bounding box center [1492, 618] width 88 height 31
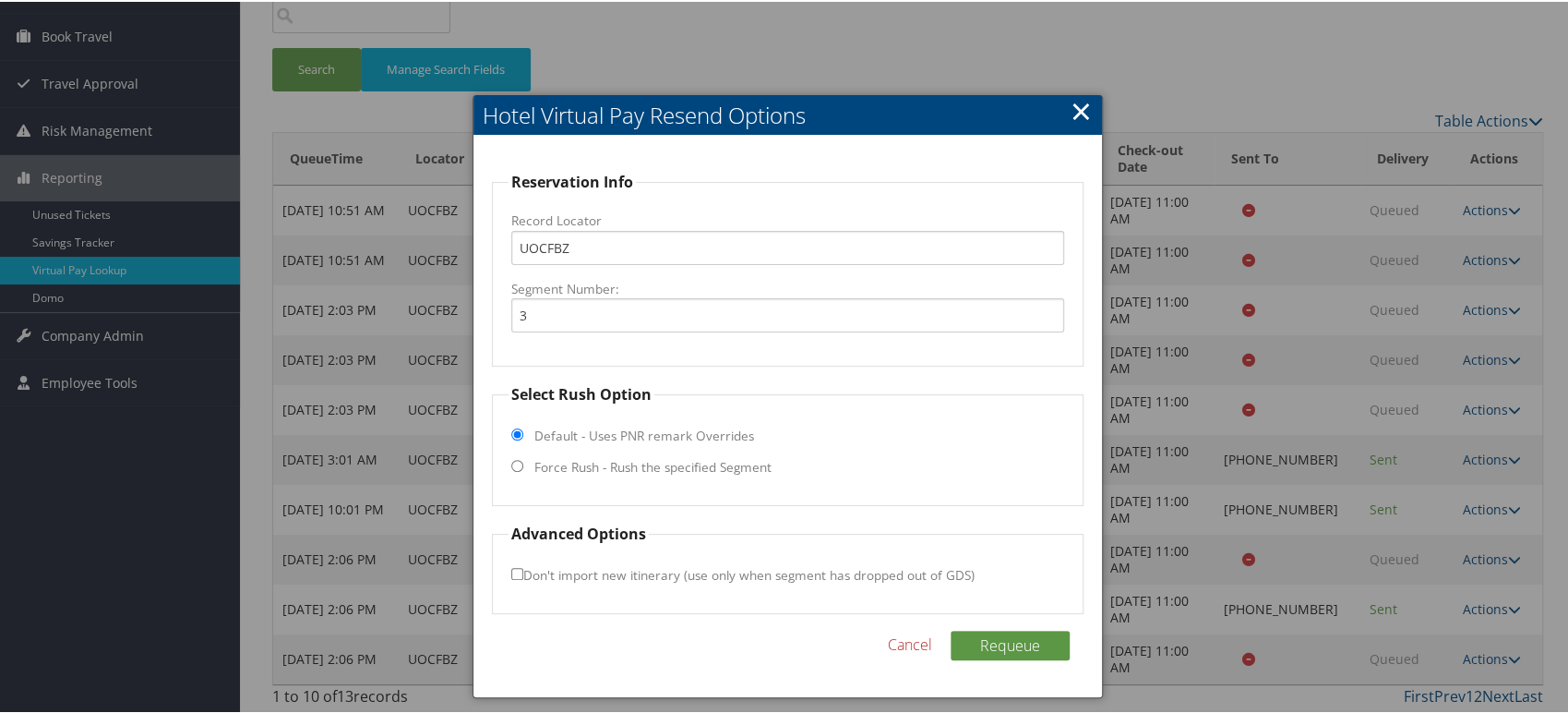
click at [512, 463] on input "Force Rush - Rush the specified Segment" at bounding box center [517, 464] width 12 height 12
radio input "true"
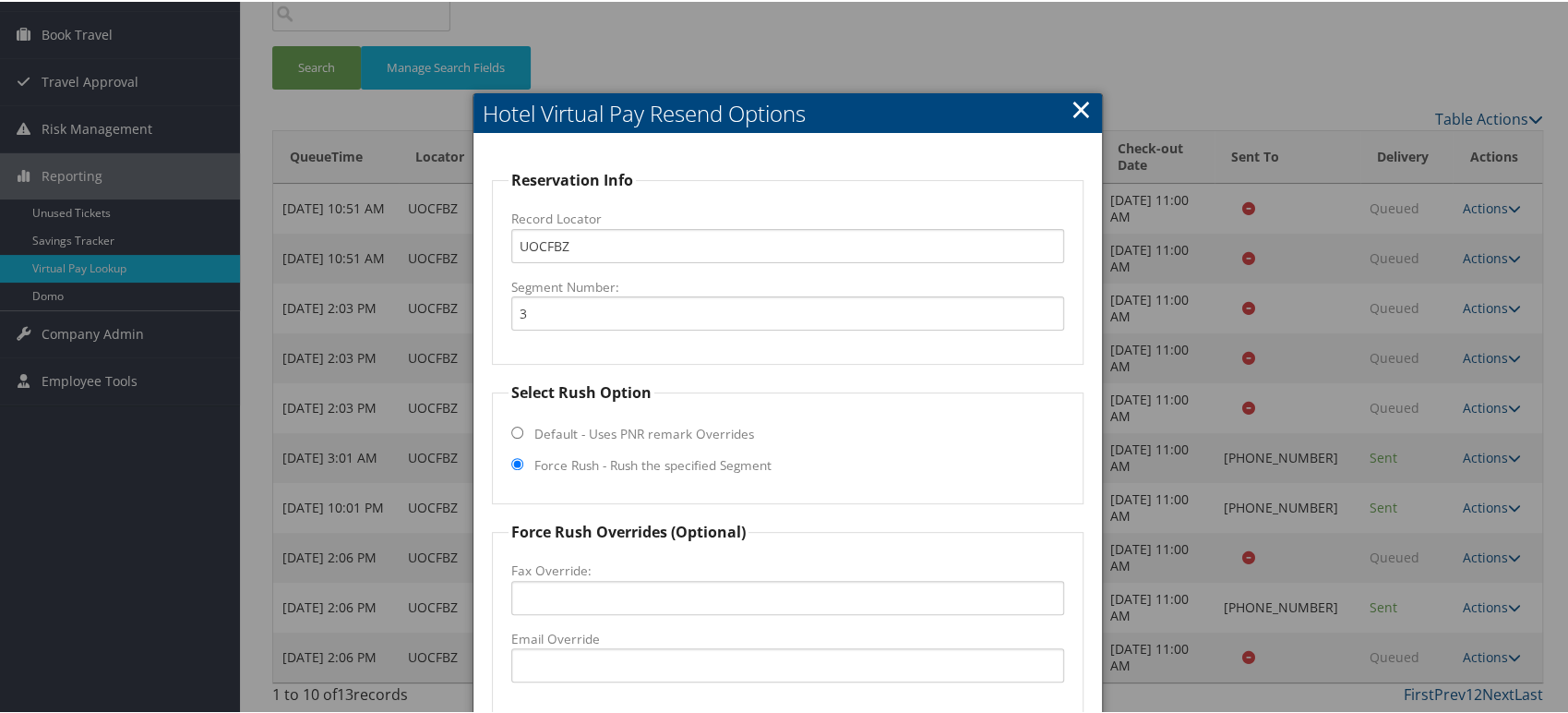
scroll to position [340, 0]
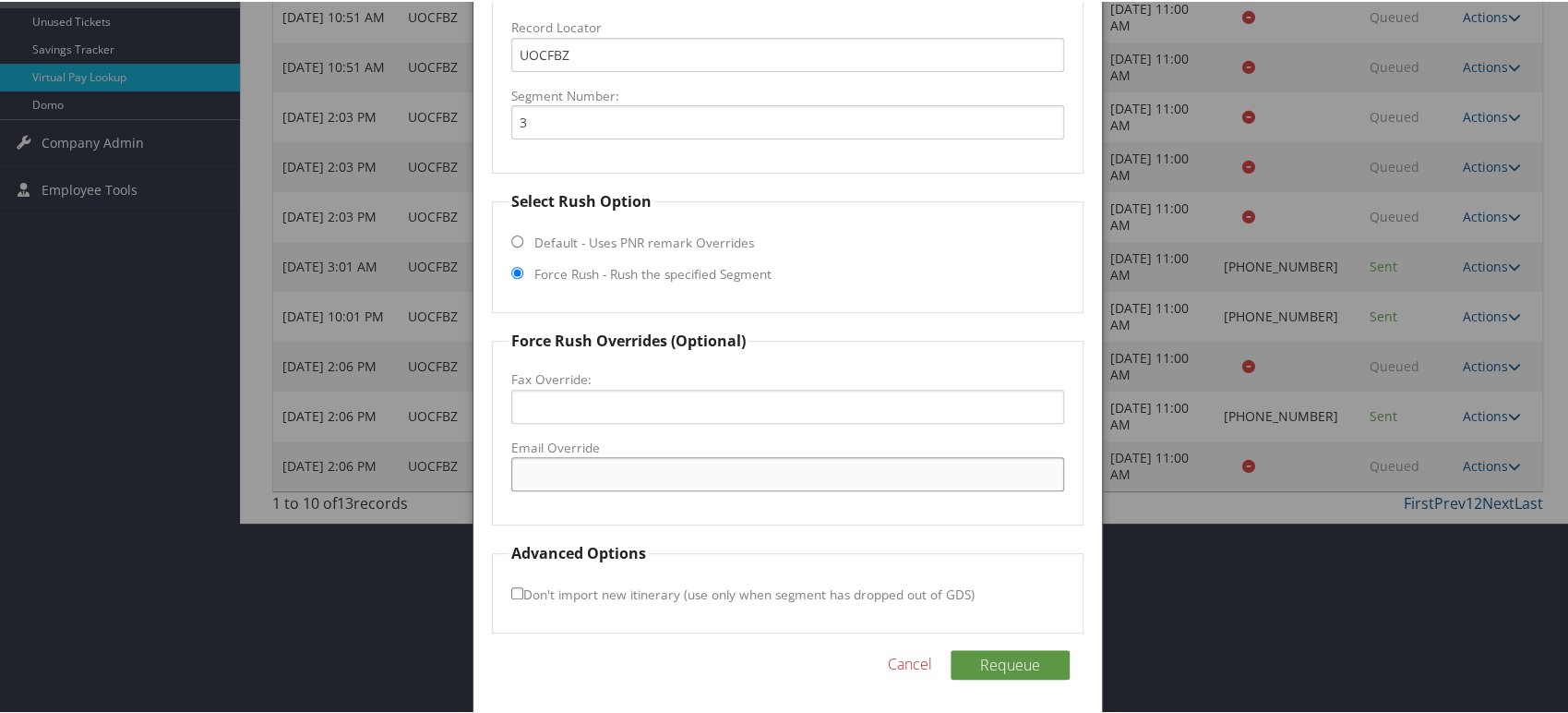
click at [598, 479] on input "Email Override" at bounding box center [788, 472] width 553 height 34
click at [606, 471] on input "Email Override" at bounding box center [788, 472] width 553 height 34
paste input "miemail@nd.edu"
type input "miemail@nd.edu"
click at [989, 661] on button "Requeue" at bounding box center [1009, 663] width 119 height 29
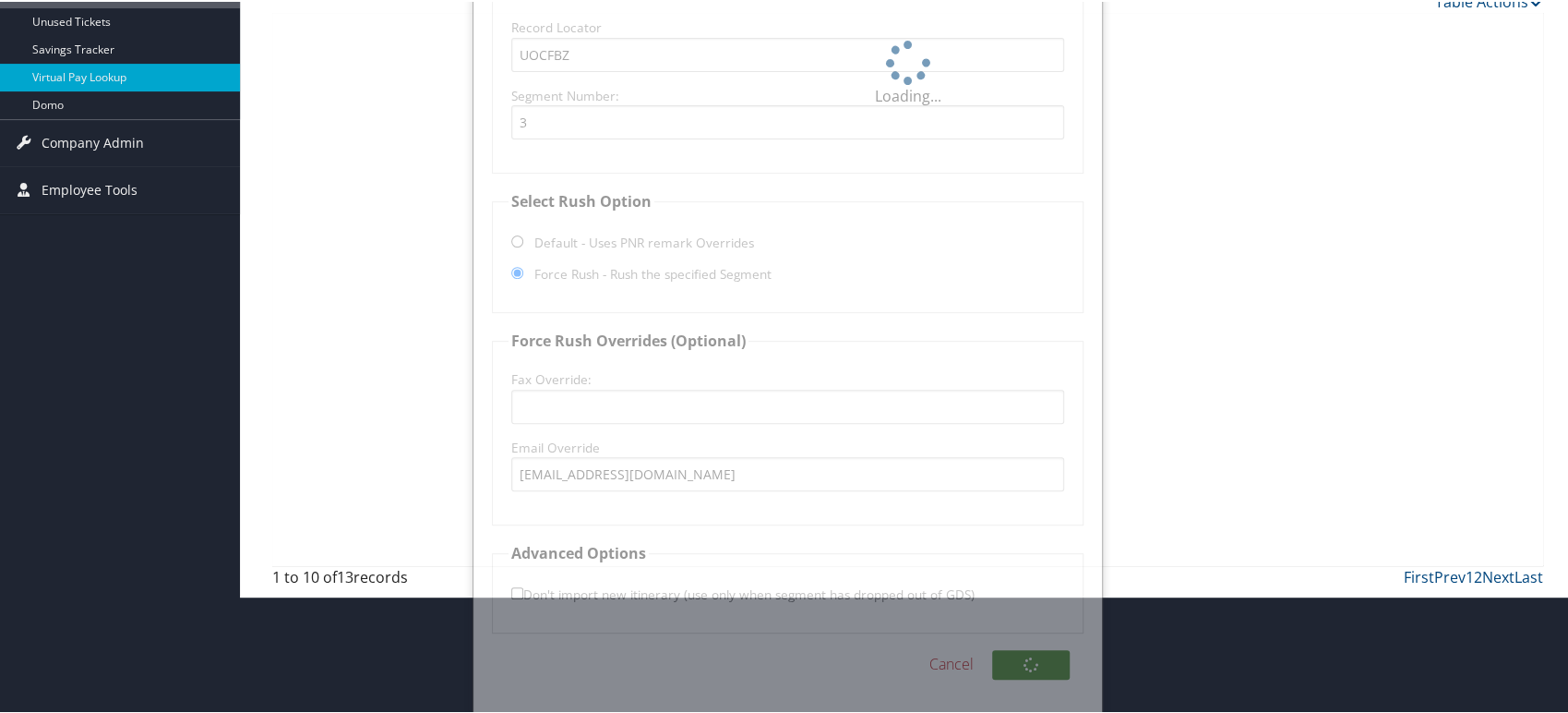
scroll to position [222, 0]
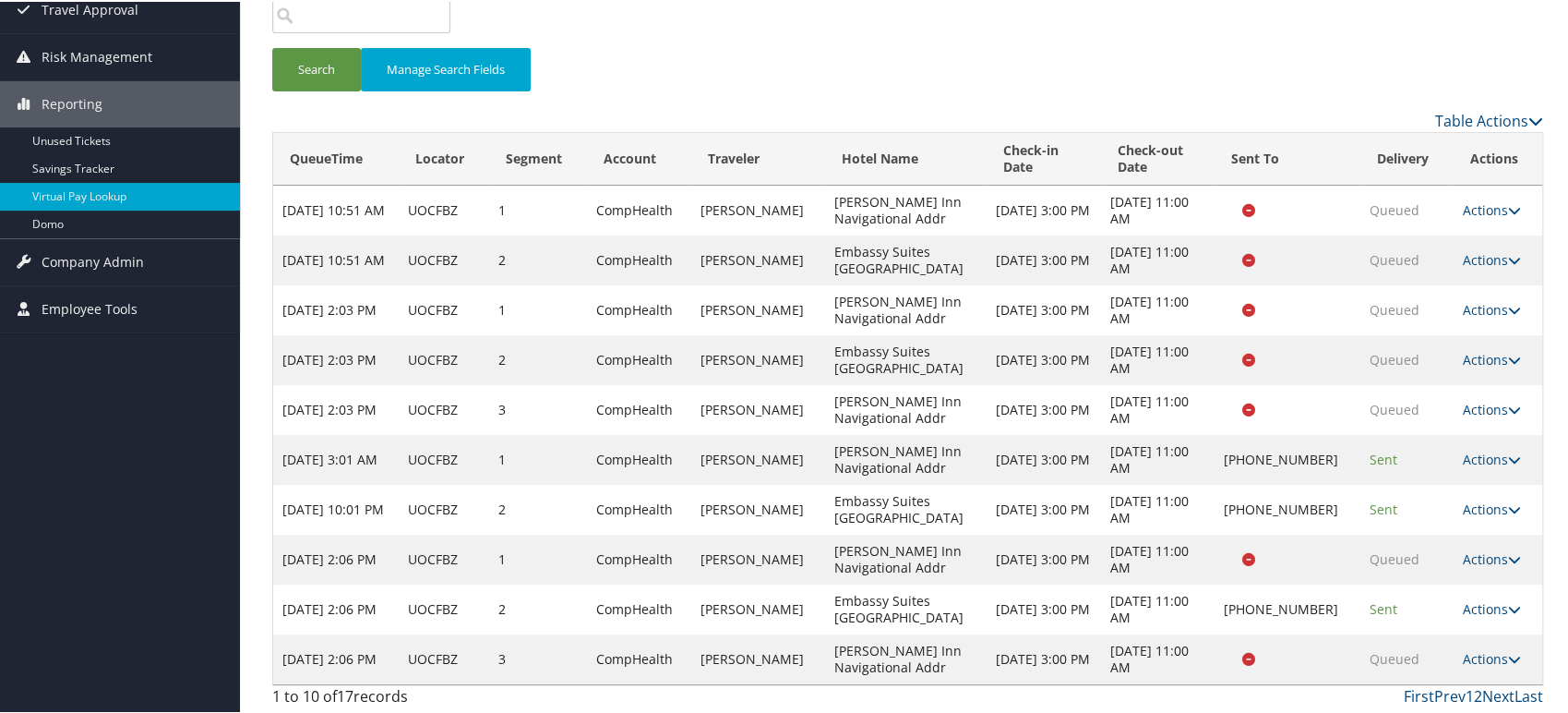
click at [307, 88] on div "Search Manage Search Fields" at bounding box center [908, 77] width 1298 height 62
click at [310, 66] on button "Search" at bounding box center [316, 68] width 88 height 44
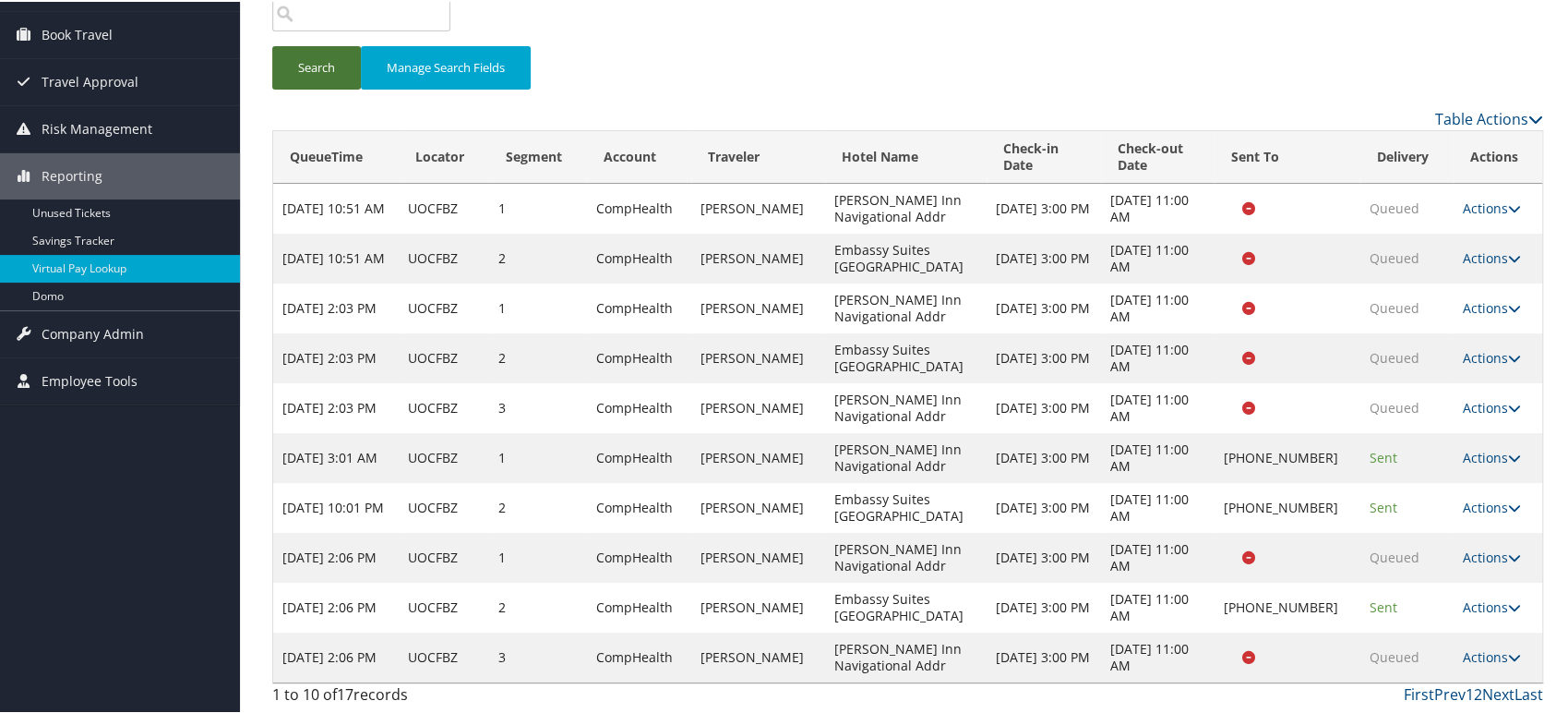
scroll to position [147, 0]
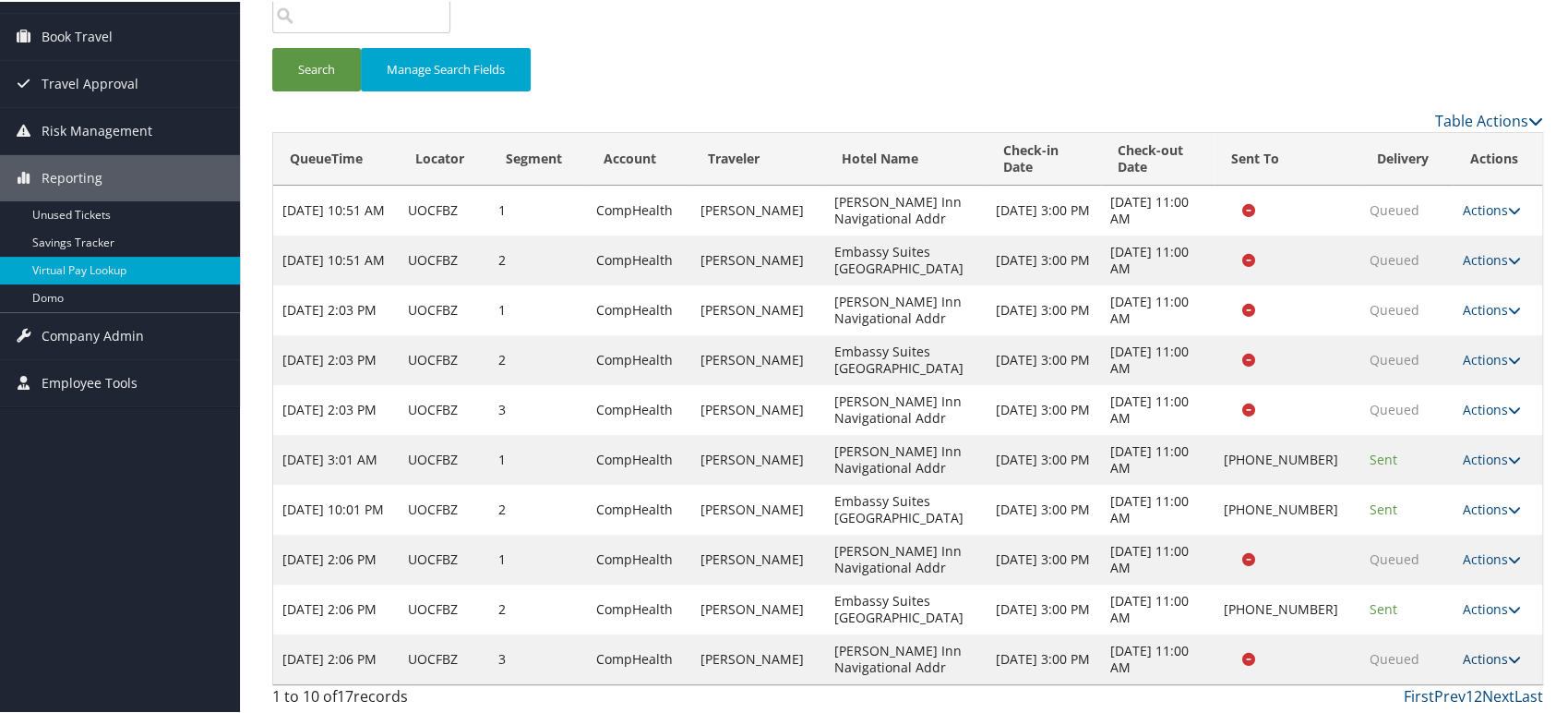
click at [1491, 659] on link "Actions" at bounding box center [1490, 657] width 58 height 17
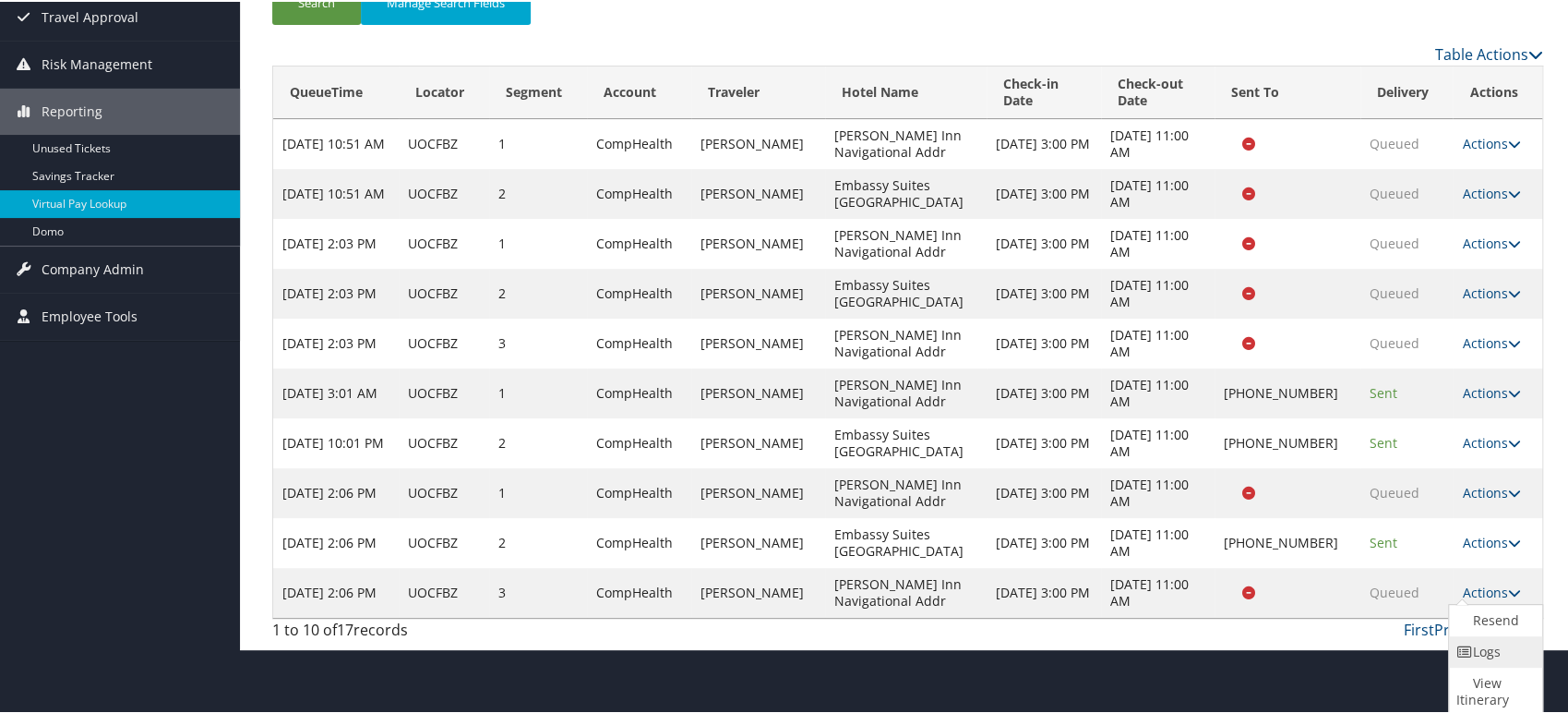
click at [1488, 653] on link "Logs" at bounding box center [1492, 649] width 88 height 31
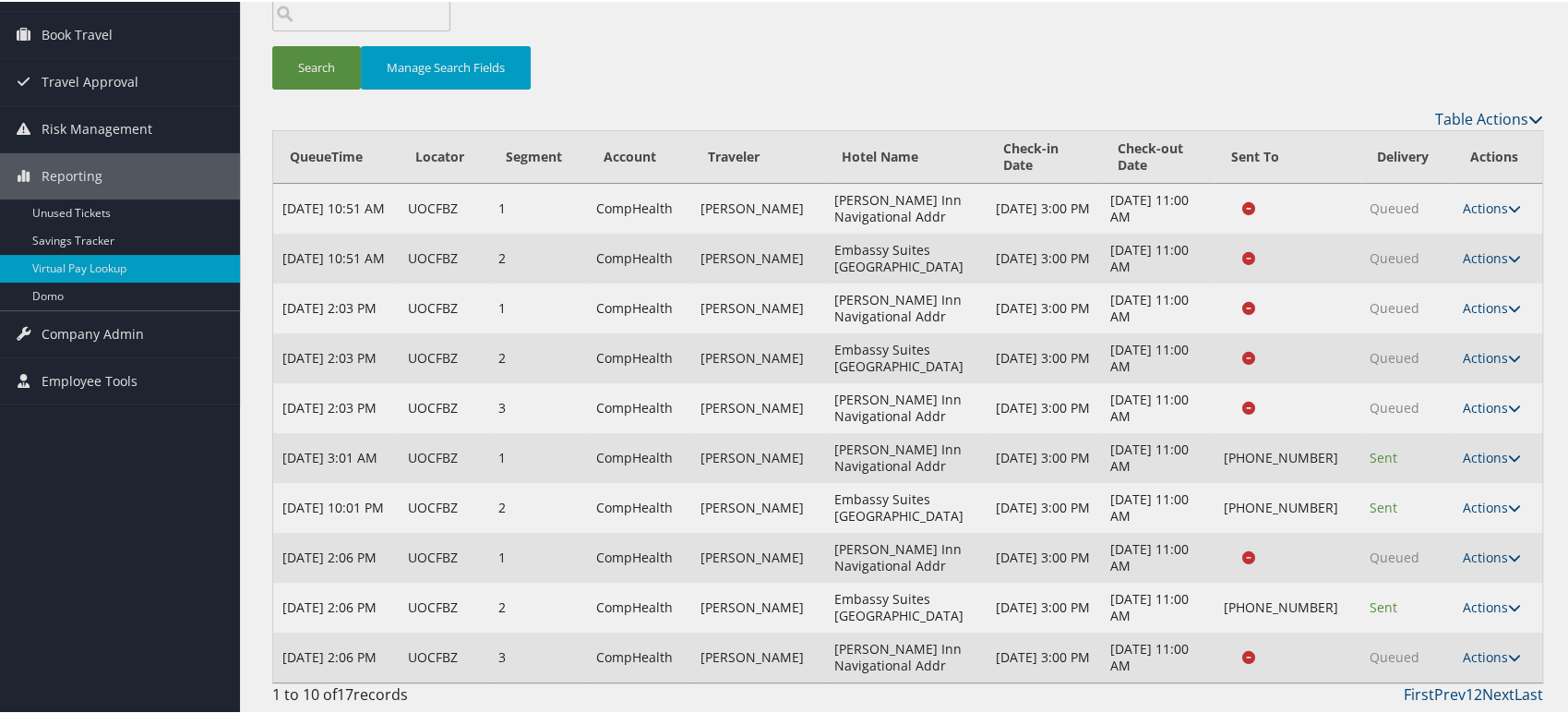
scroll to position [147, 0]
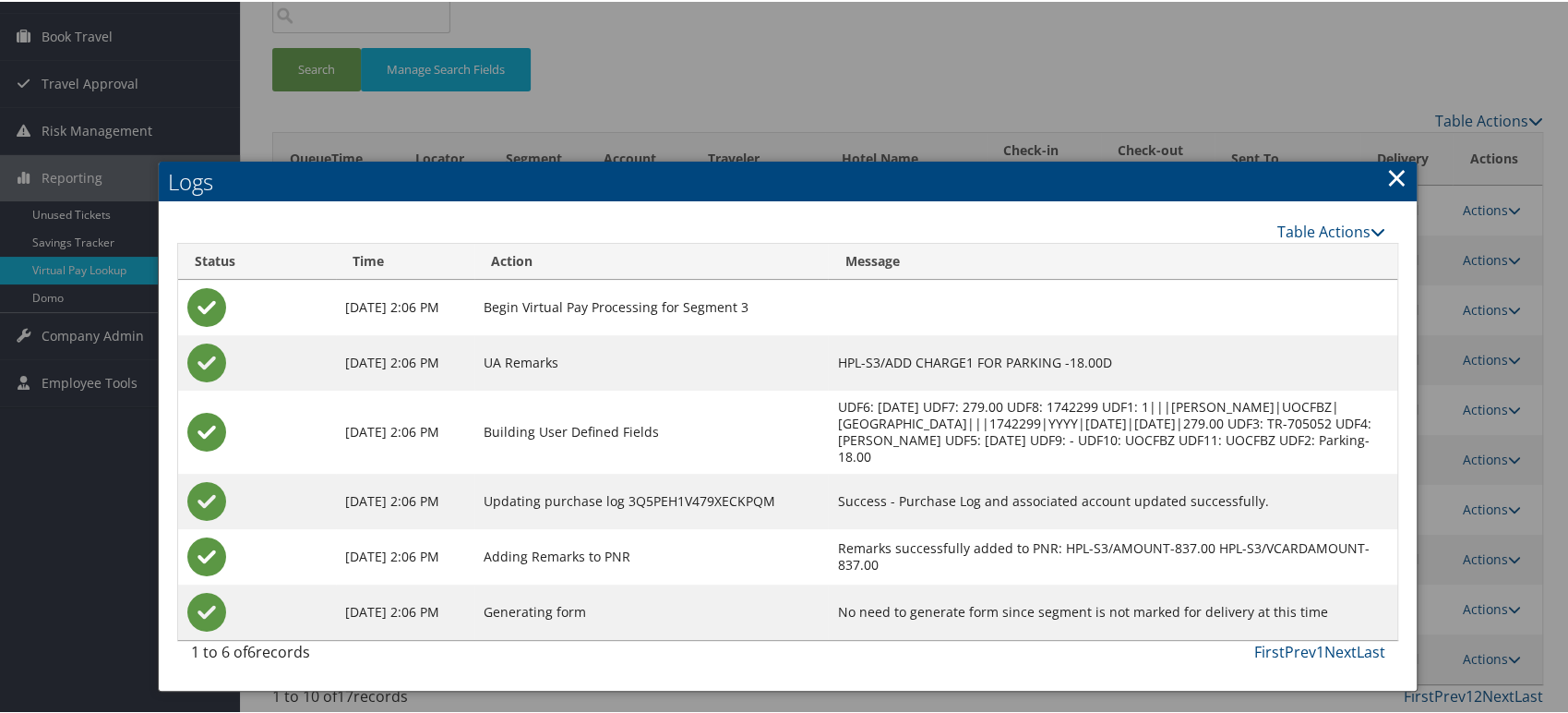
click at [1391, 183] on link "×" at bounding box center [1395, 175] width 21 height 37
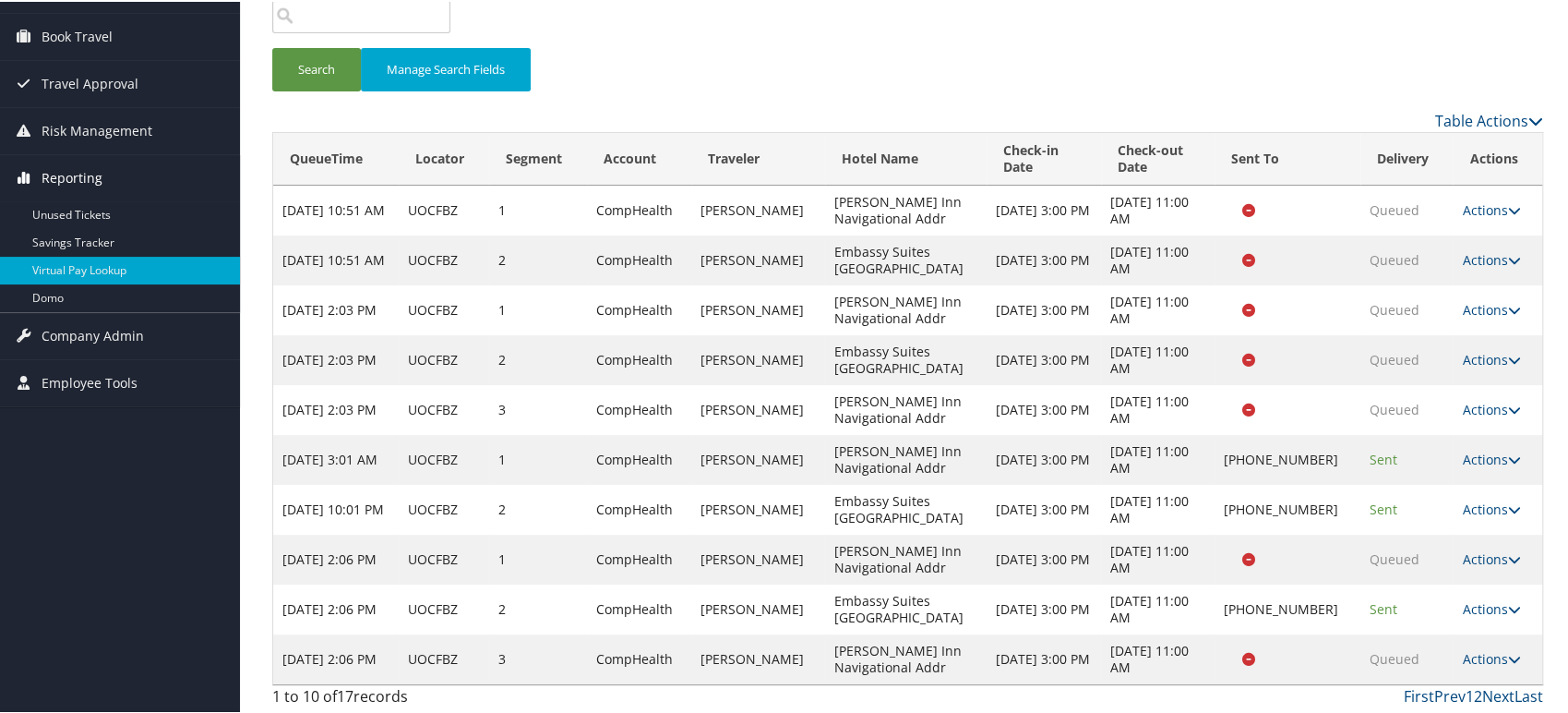
scroll to position [0, 0]
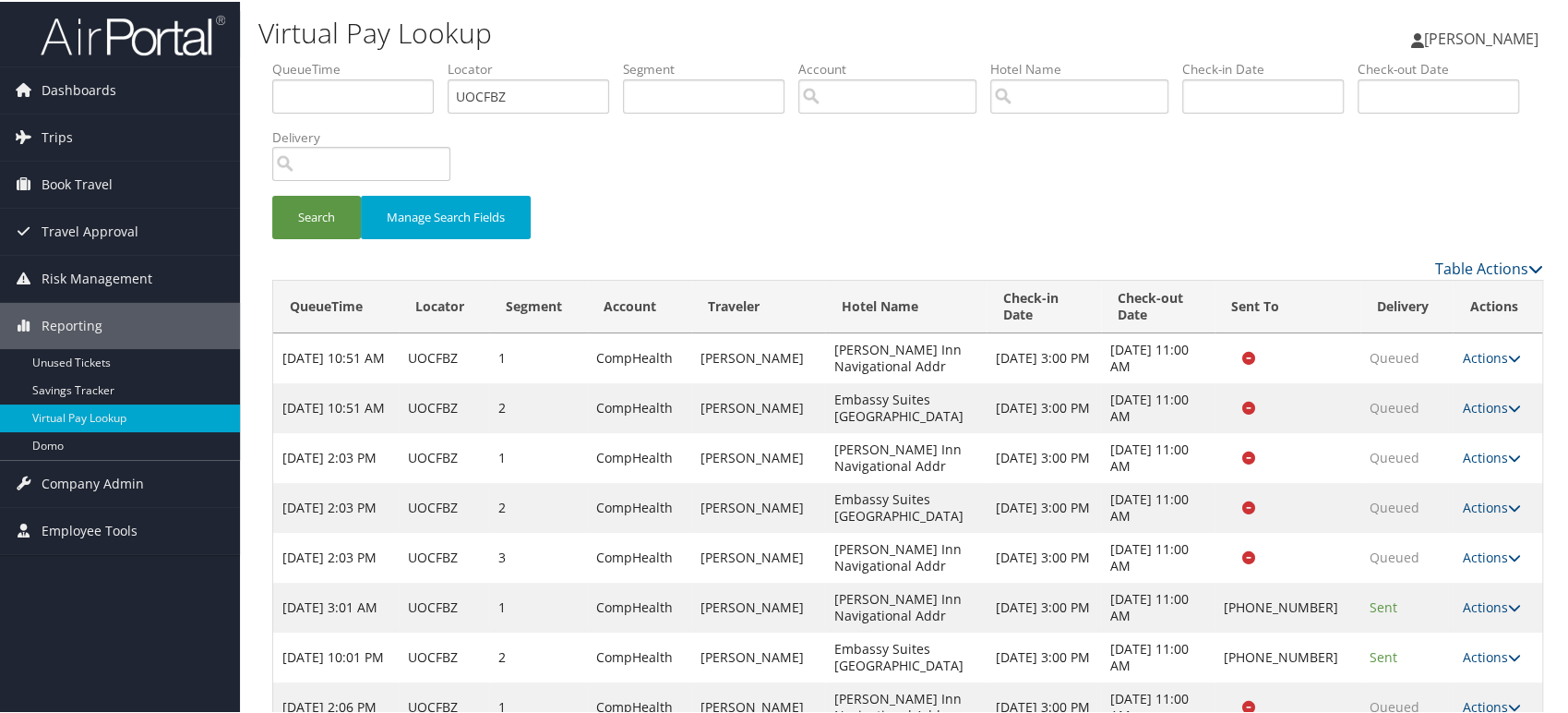
click at [133, 47] on img at bounding box center [133, 34] width 184 height 44
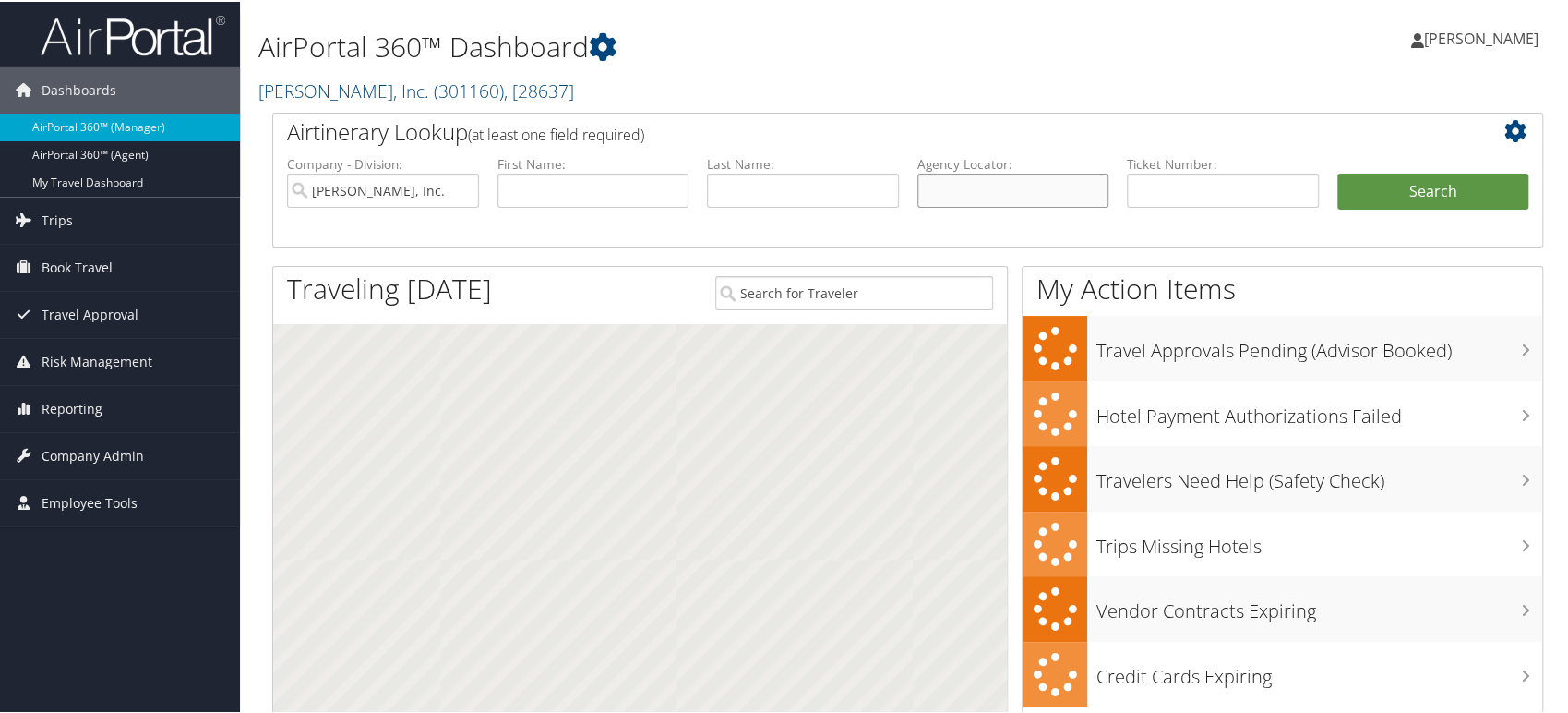
click at [976, 196] on input "text" at bounding box center [1013, 189] width 192 height 34
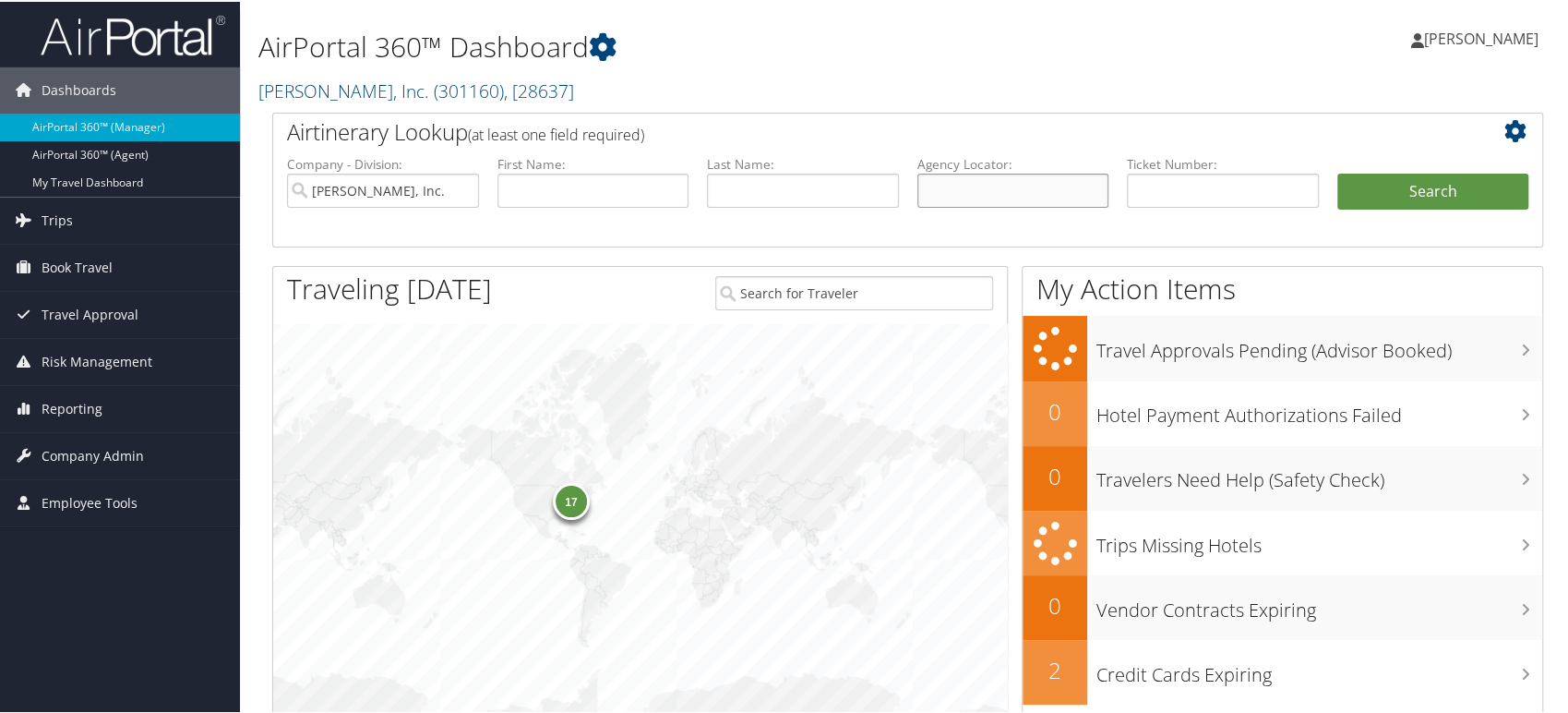
paste input "KYGUZM"
type input "KYGUZM"
click at [464, 188] on input "[PERSON_NAME], Inc." at bounding box center [383, 189] width 192 height 34
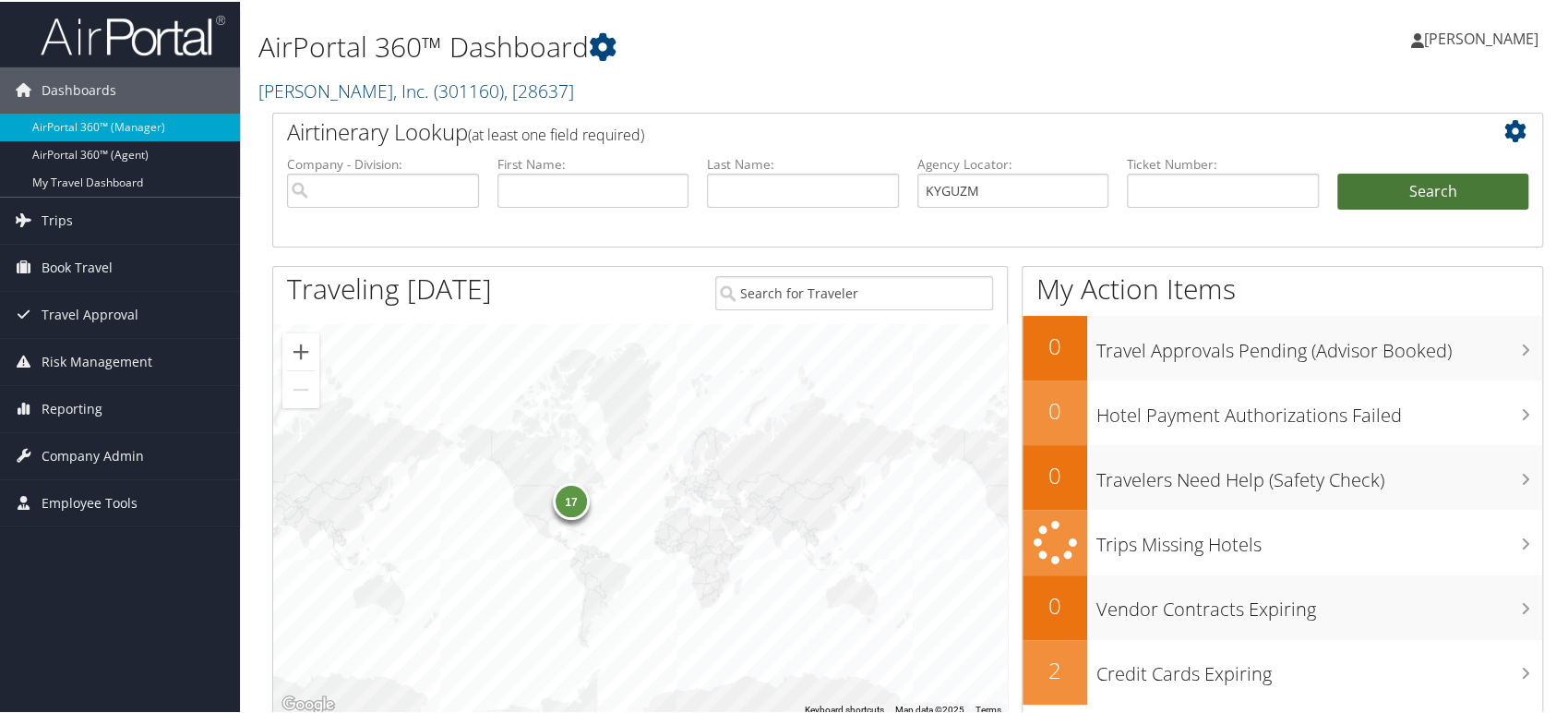
click at [1370, 175] on button "Search" at bounding box center [1433, 190] width 192 height 37
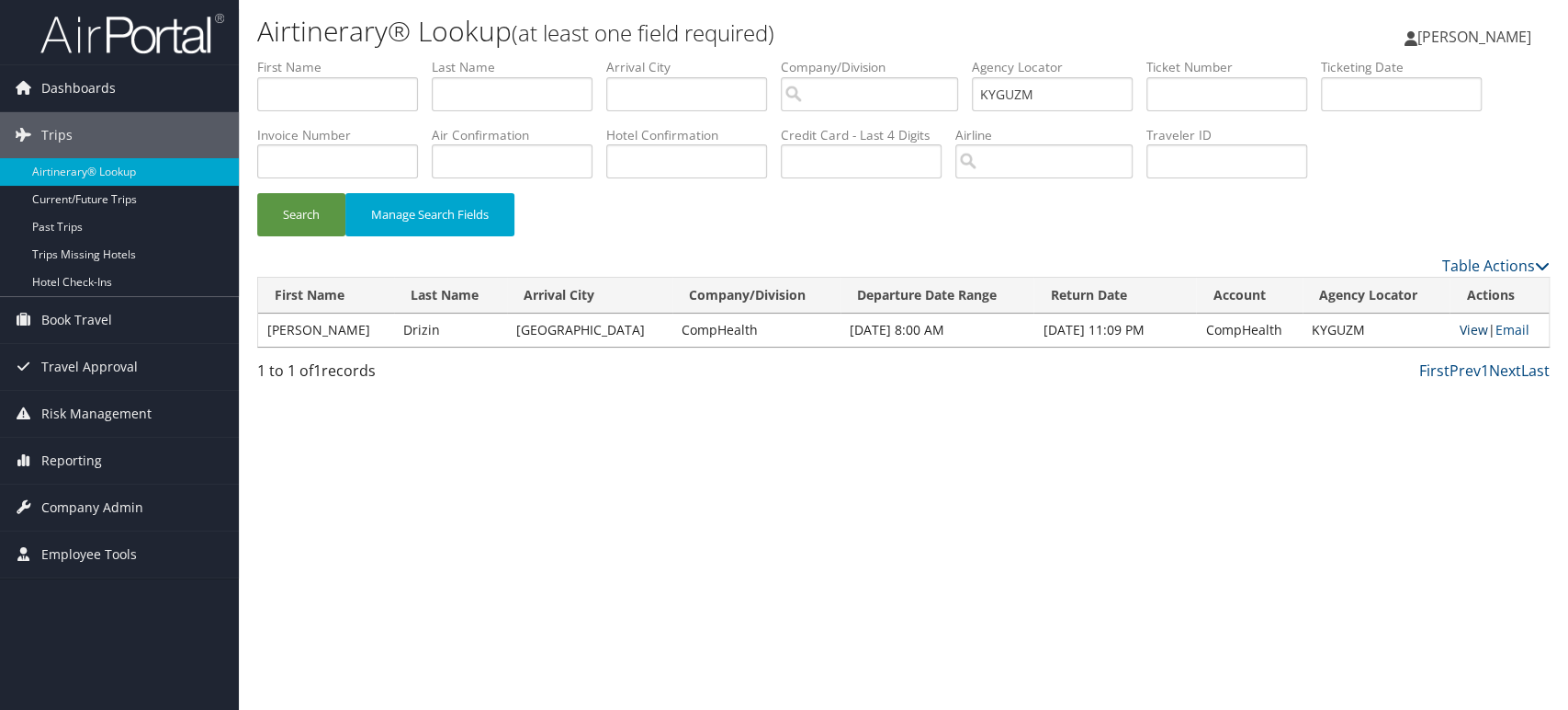
click at [1465, 328] on link "View" at bounding box center [1473, 329] width 28 height 17
click at [95, 40] on img at bounding box center [132, 34] width 184 height 44
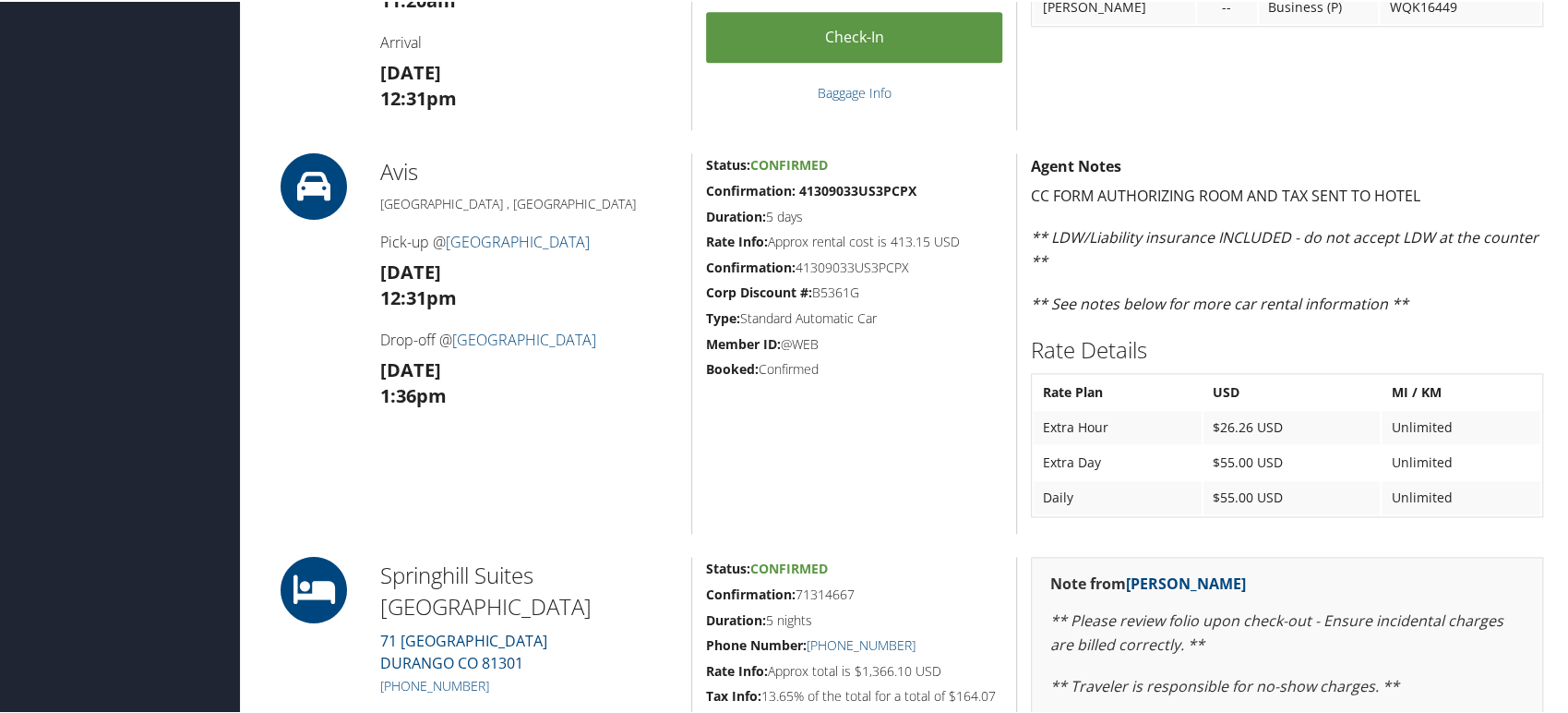
scroll to position [1026, 0]
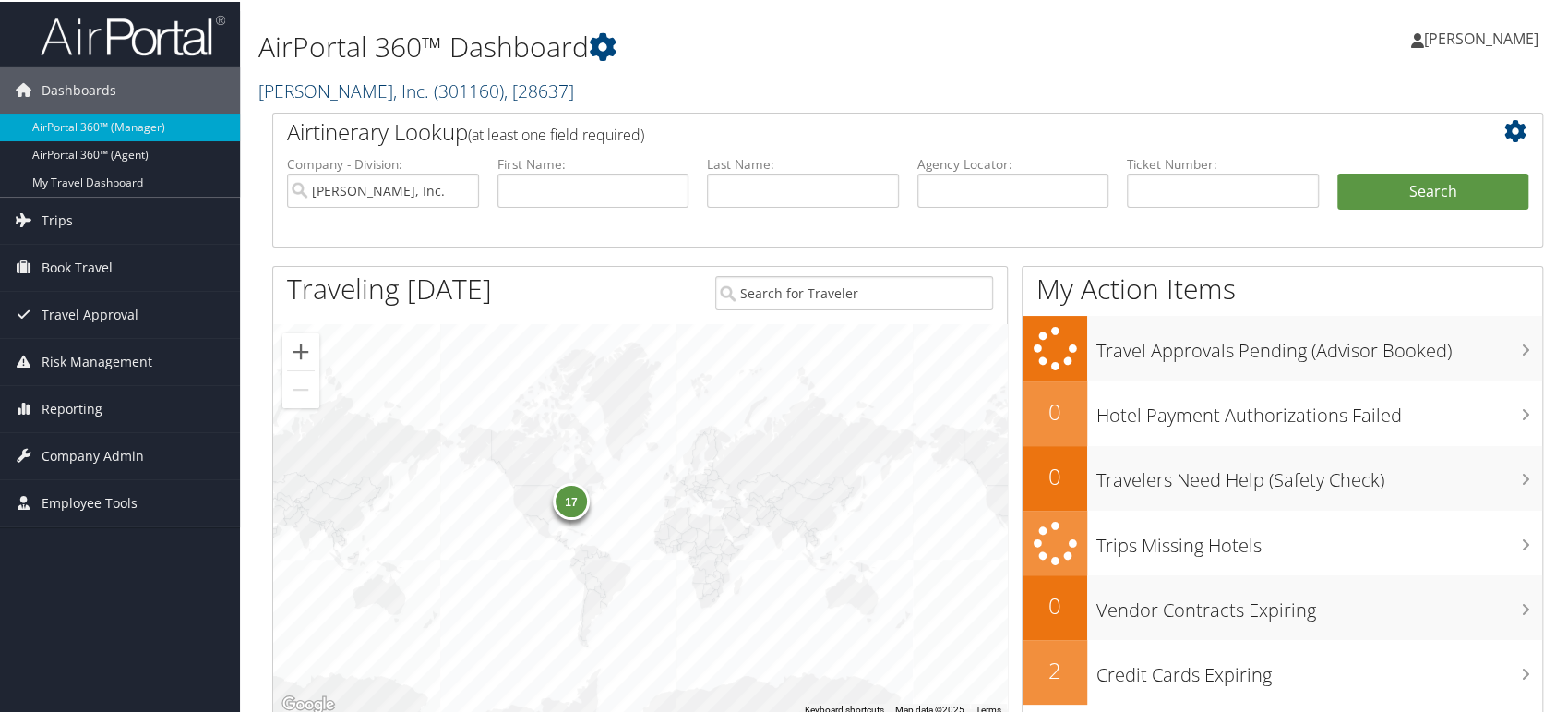
click at [453, 87] on span "( 301160 )" at bounding box center [468, 89] width 70 height 25
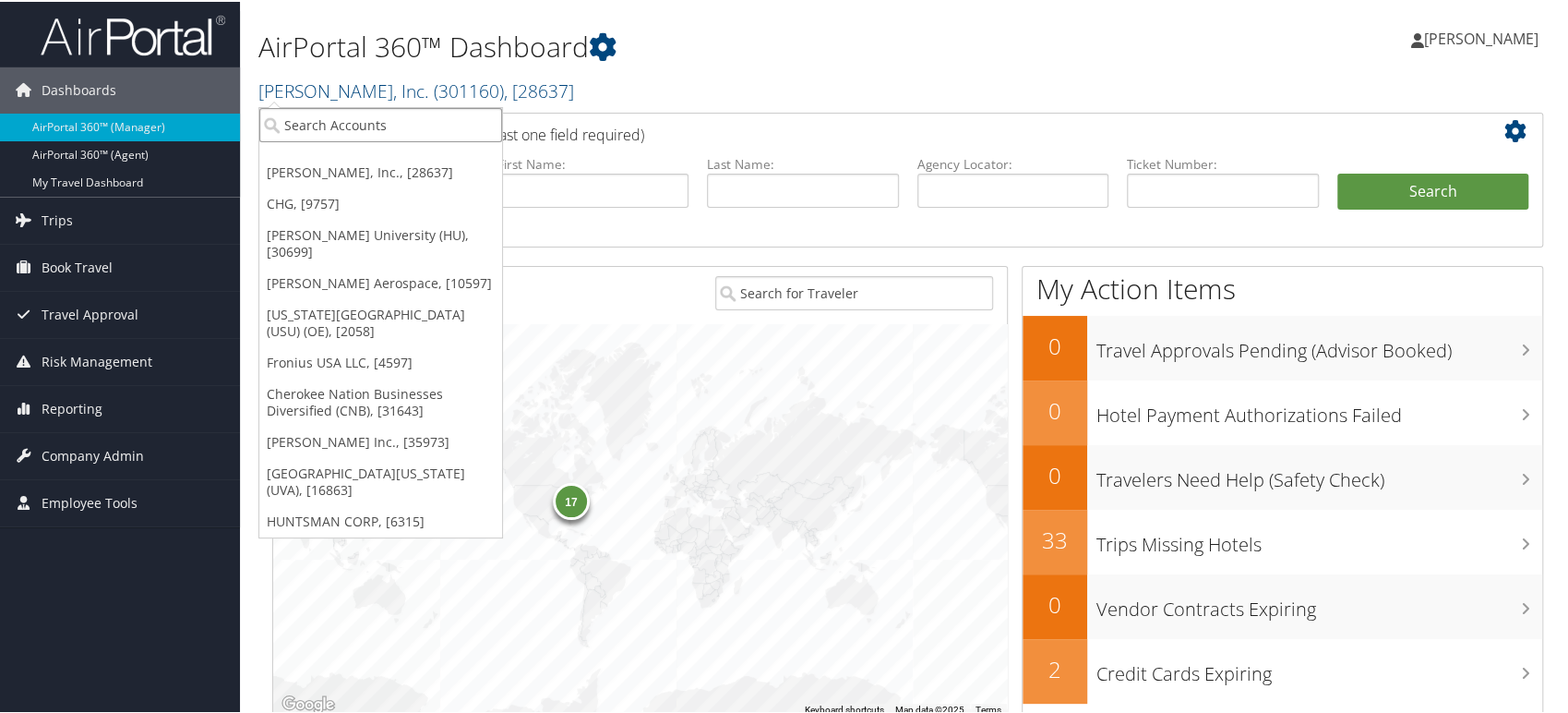
click at [353, 127] on input "search" at bounding box center [380, 124] width 242 height 34
paste input "301144"
type input "301144"
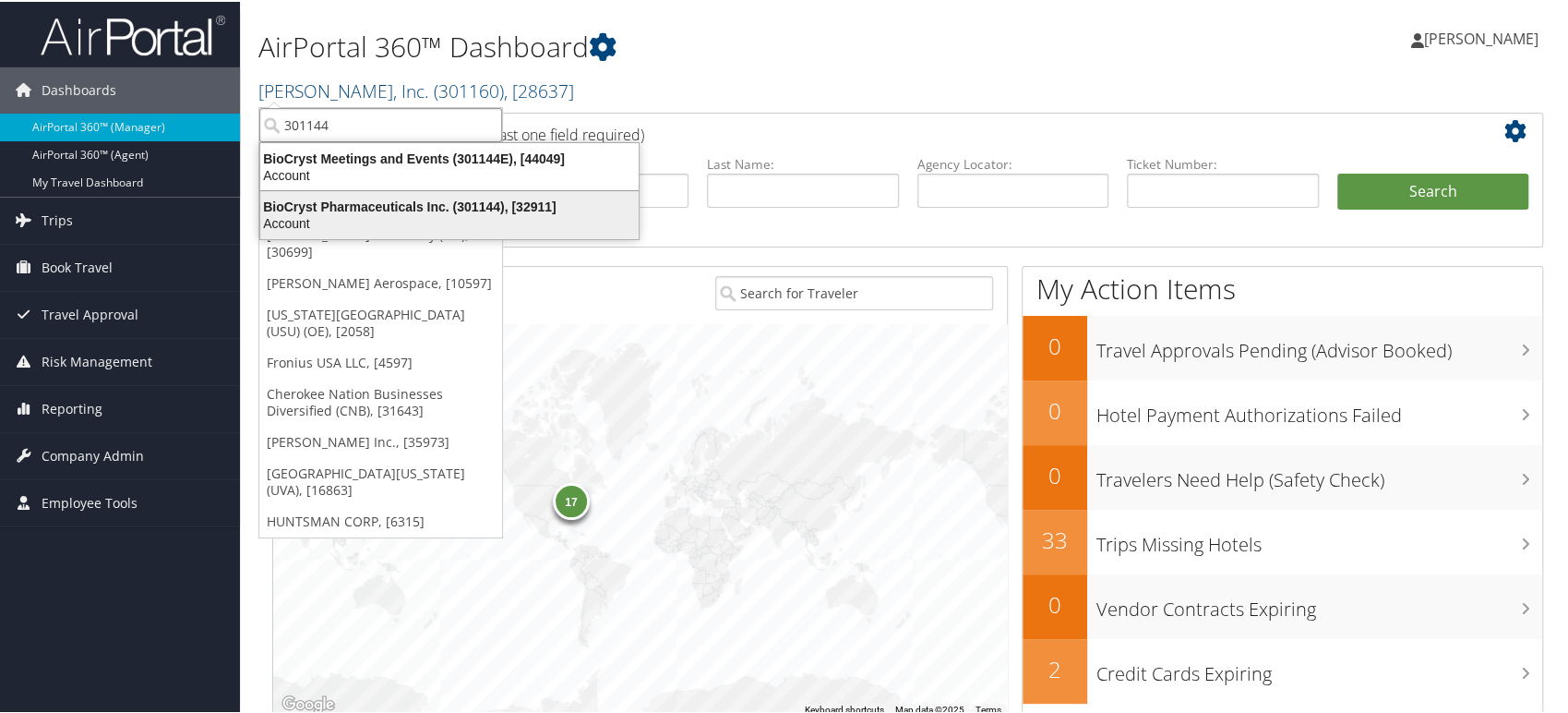
click at [378, 207] on div "BioCryst Pharmaceuticals Inc. (301144), [32911]" at bounding box center [449, 204] width 400 height 16
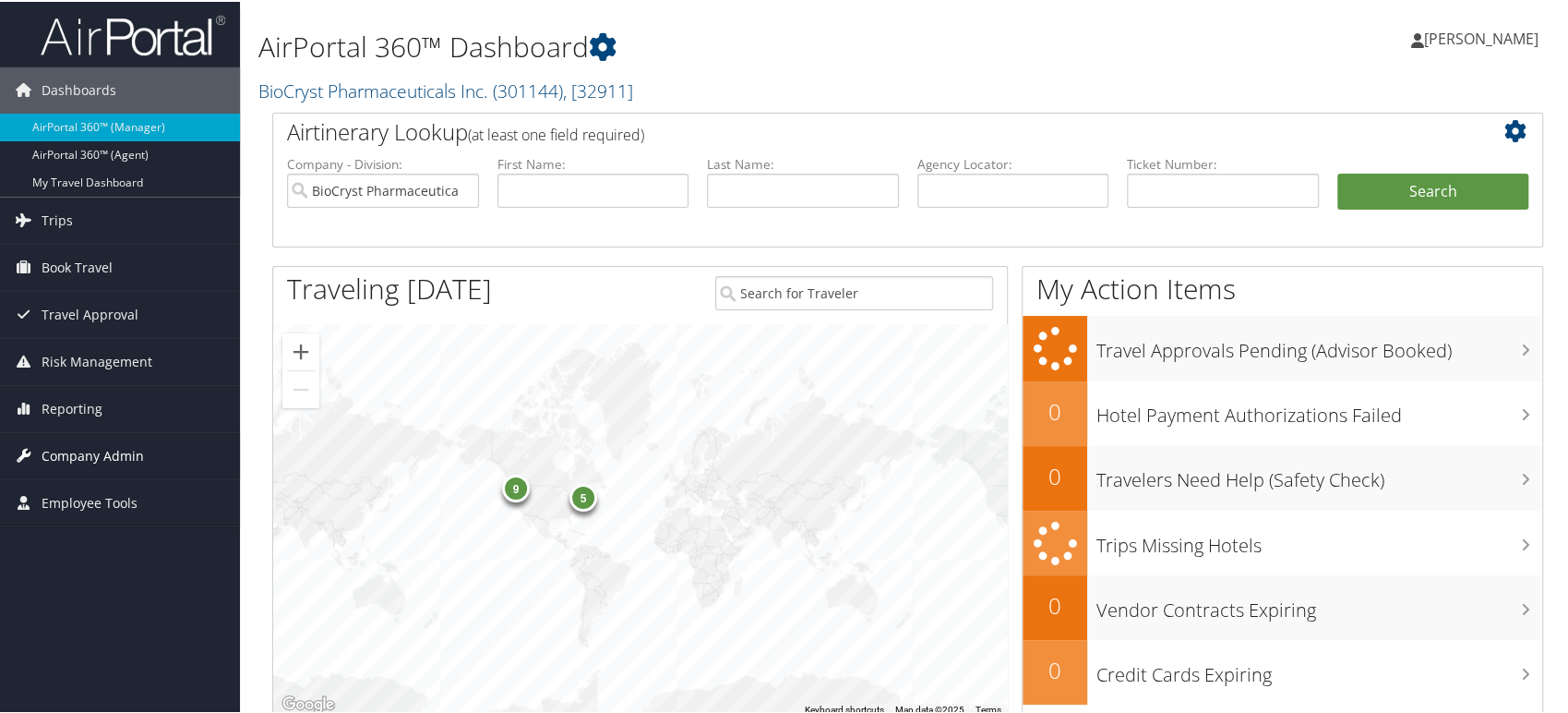
click at [93, 450] on span "Company Admin" at bounding box center [93, 453] width 103 height 47
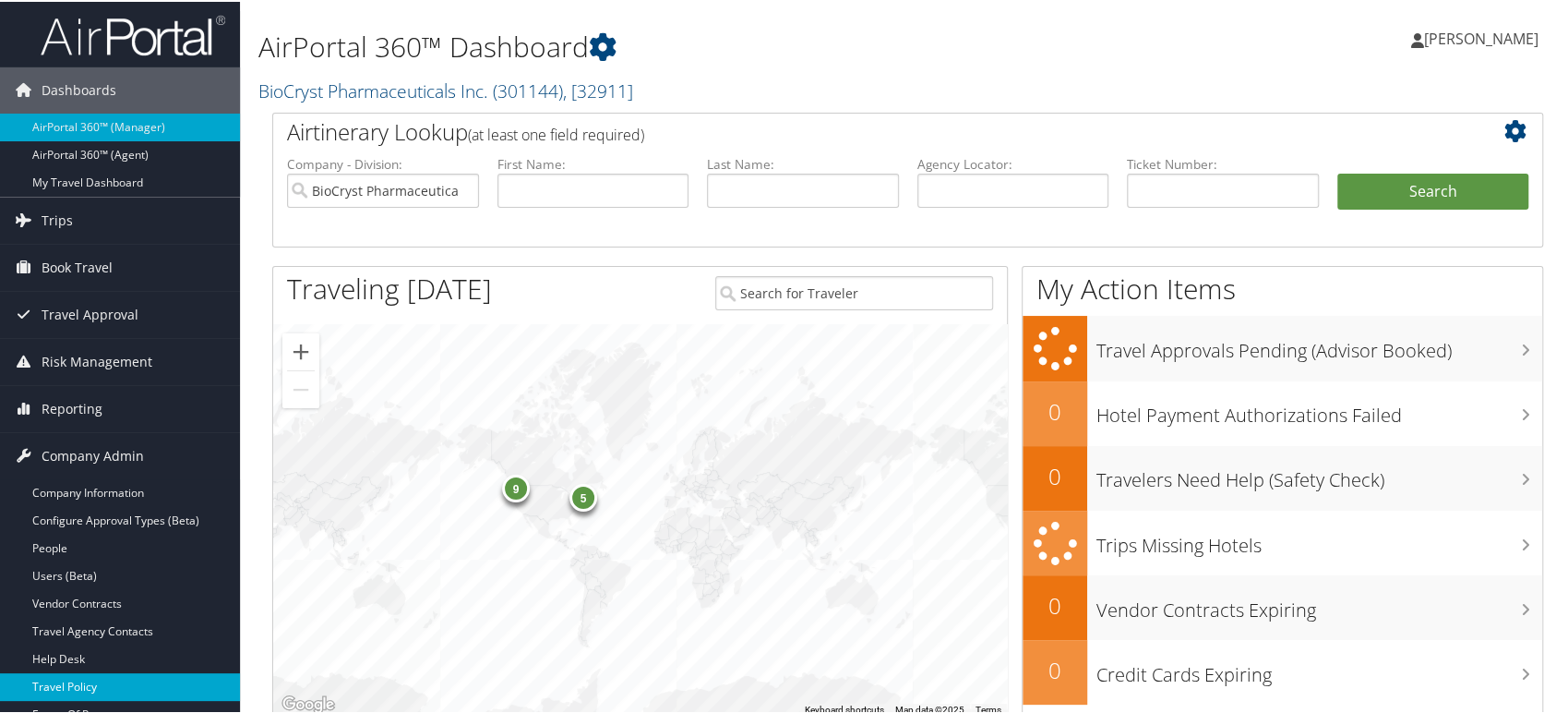
click at [101, 681] on link "Travel Policy" at bounding box center [120, 684] width 239 height 28
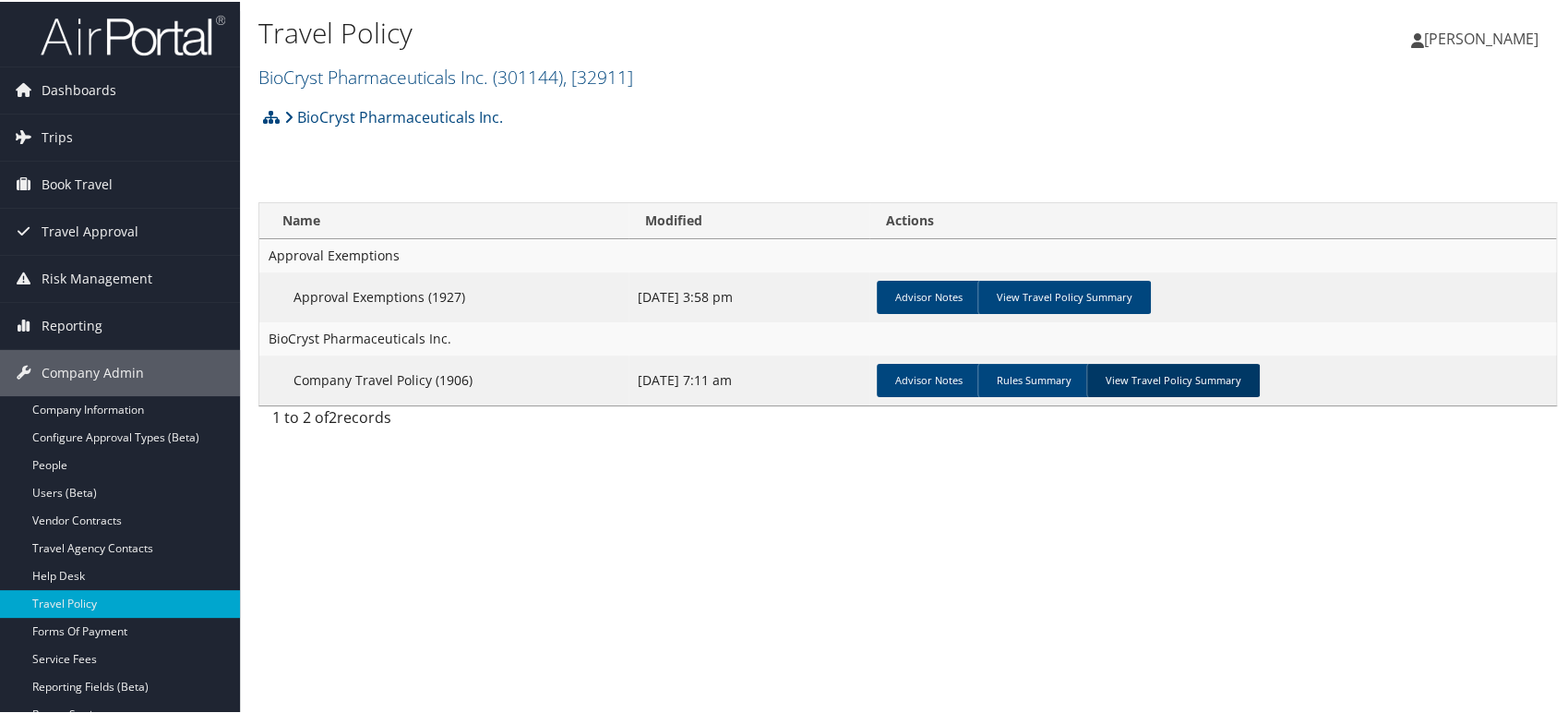
click at [1135, 378] on link "View Travel Policy Summary" at bounding box center [1173, 378] width 174 height 33
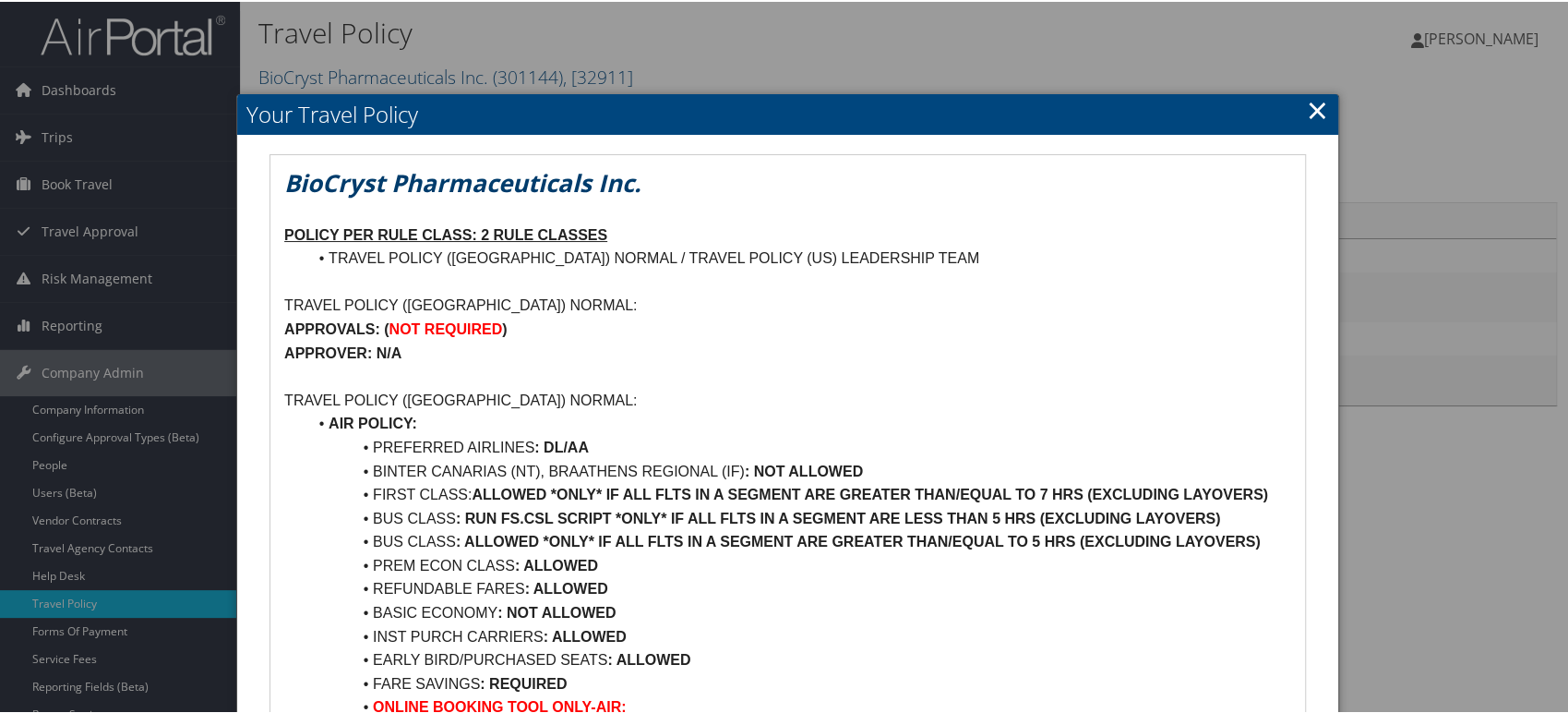
click at [1316, 109] on link "×" at bounding box center [1317, 107] width 21 height 37
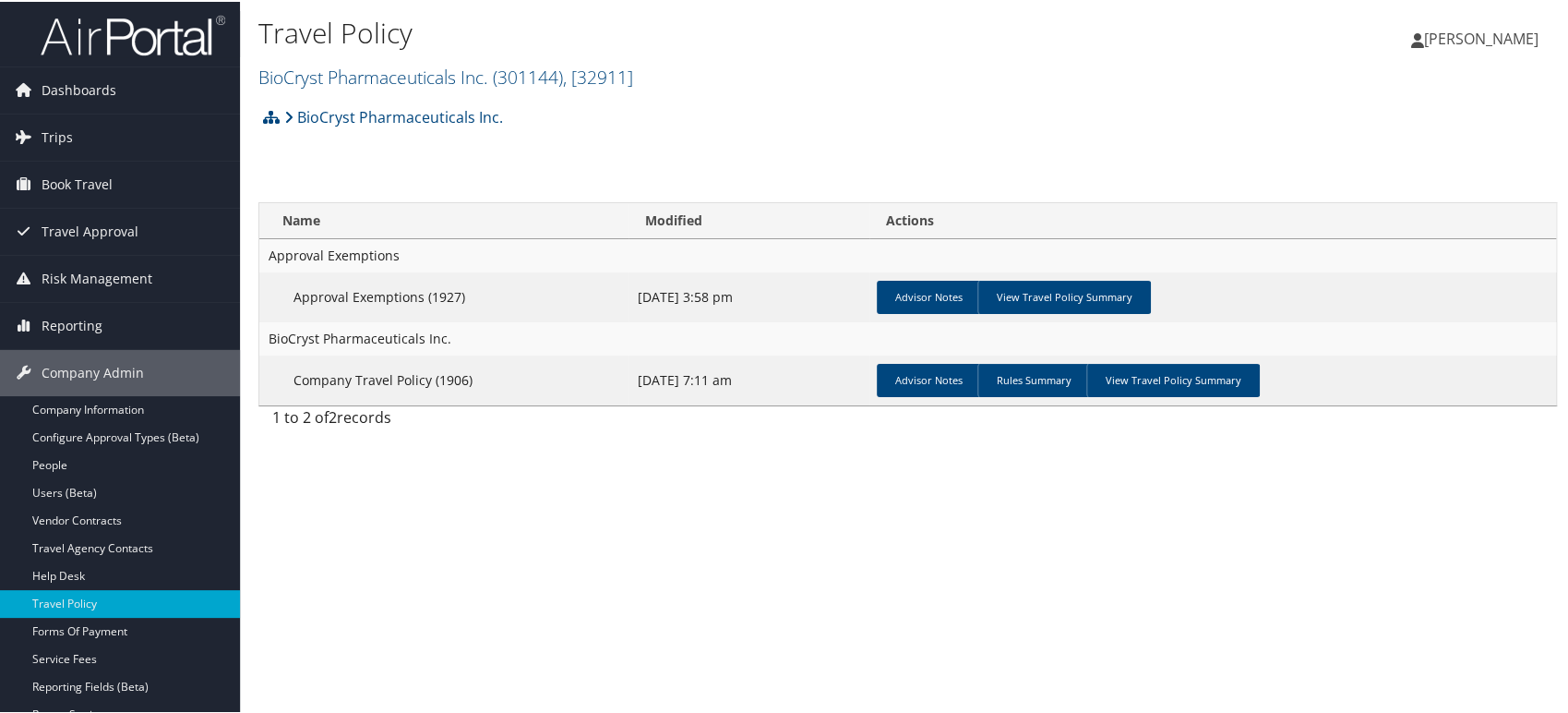
click at [139, 48] on img at bounding box center [133, 34] width 184 height 44
